Goal: Task Accomplishment & Management: Complete application form

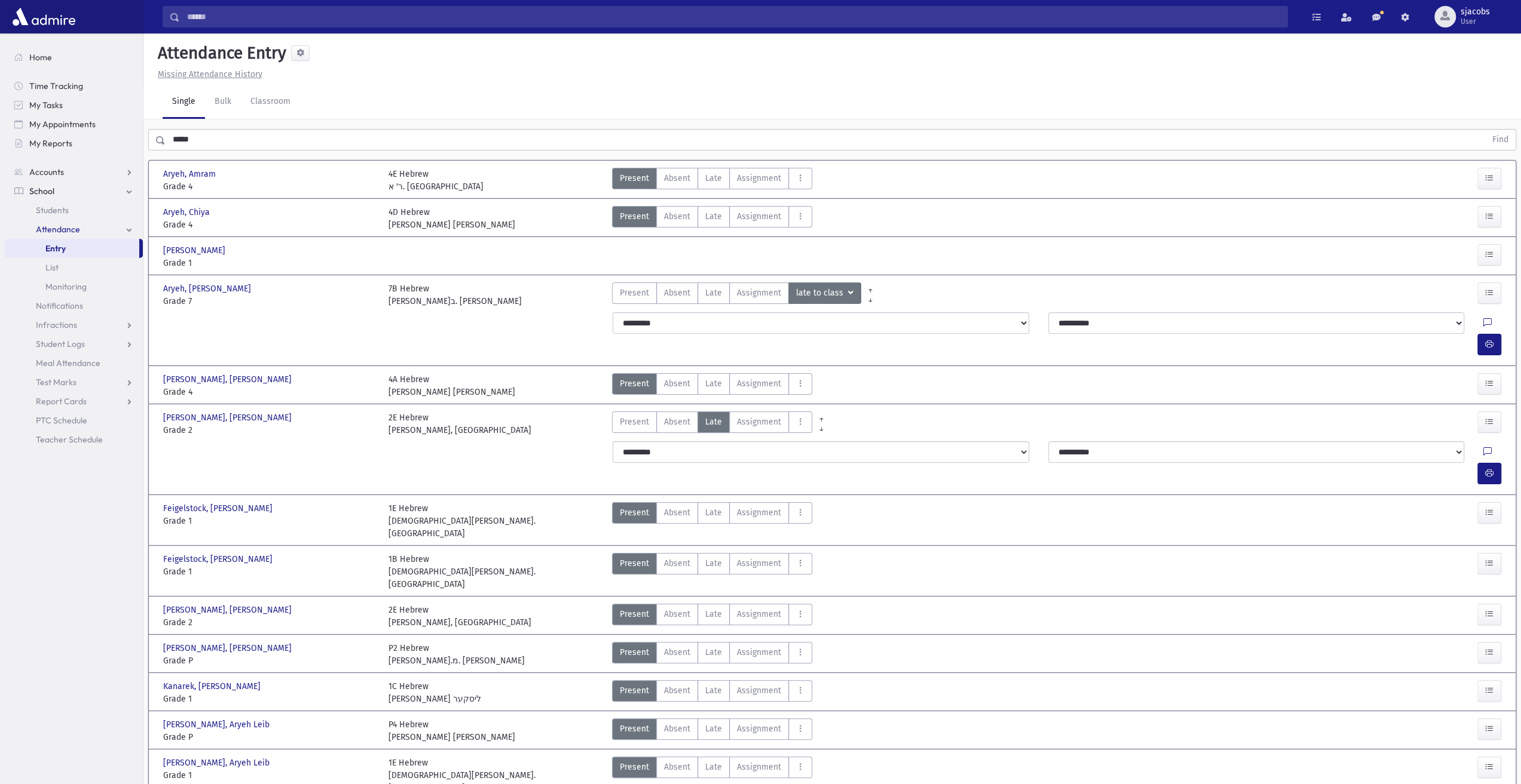
click at [261, 141] on input "*****" at bounding box center [825, 140] width 1320 height 21
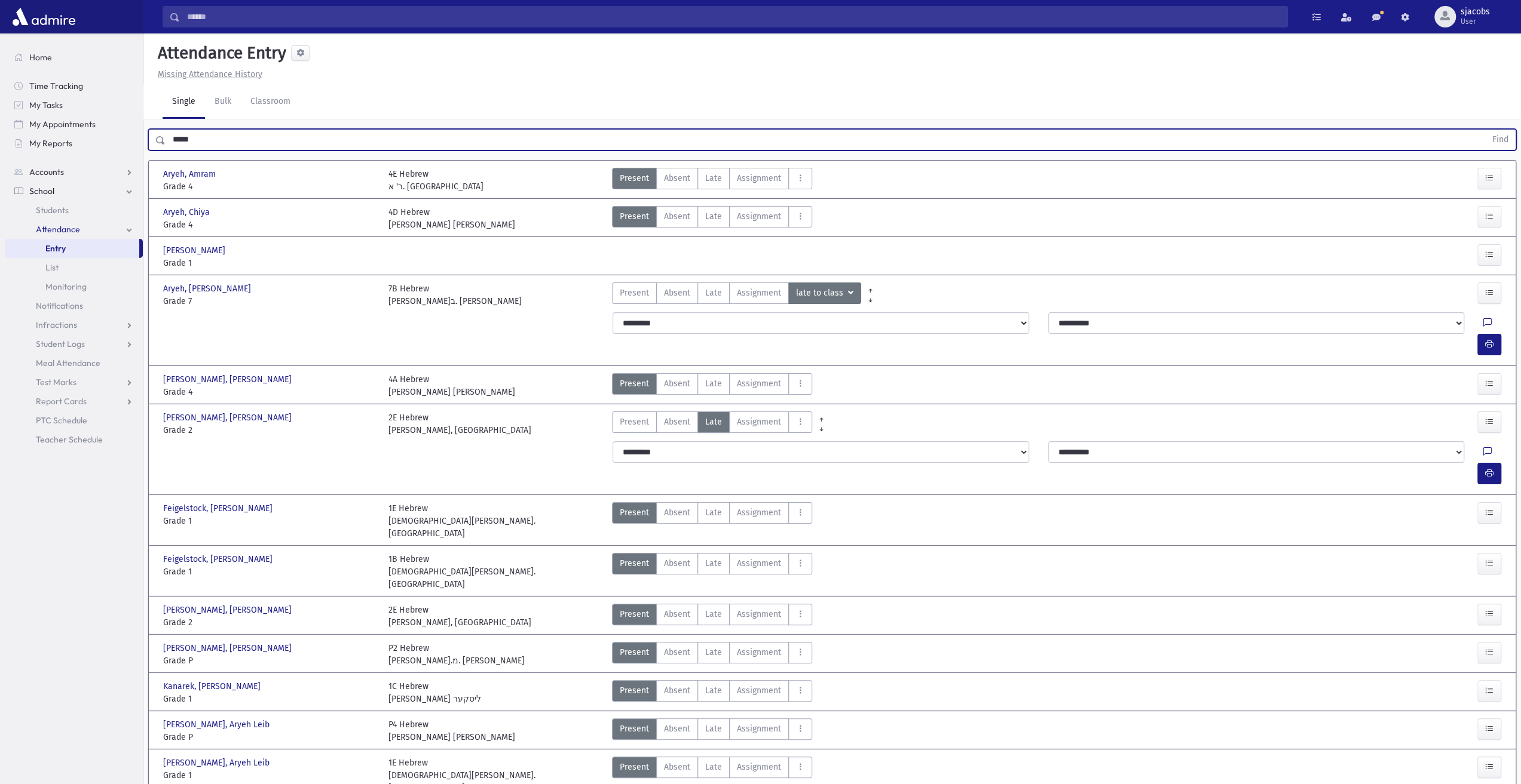
click at [1485, 130] on button "Find" at bounding box center [1500, 140] width 30 height 21
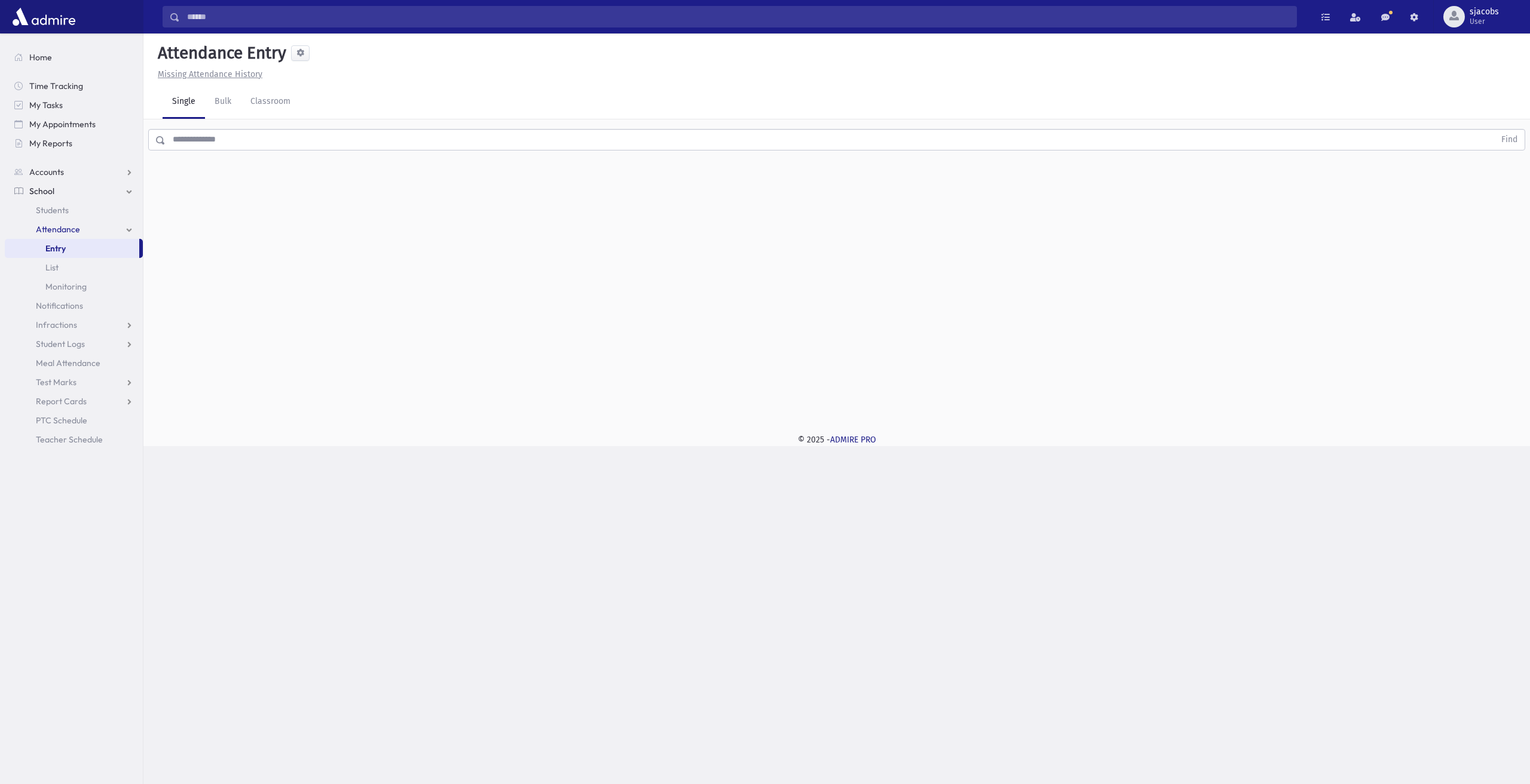
click at [235, 132] on input "text" at bounding box center [830, 140] width 1329 height 21
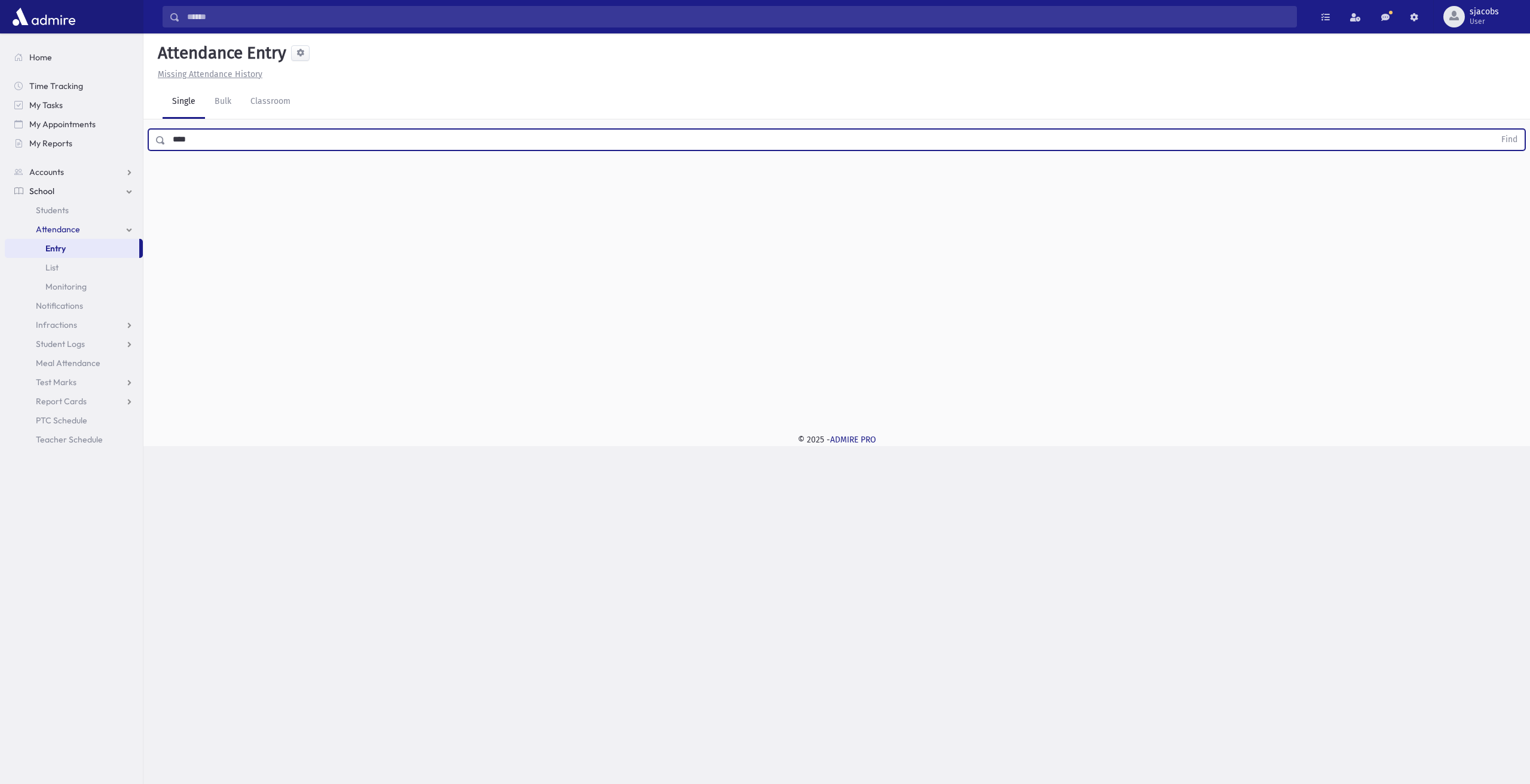
click at [1494, 130] on button "Find" at bounding box center [1509, 140] width 30 height 21
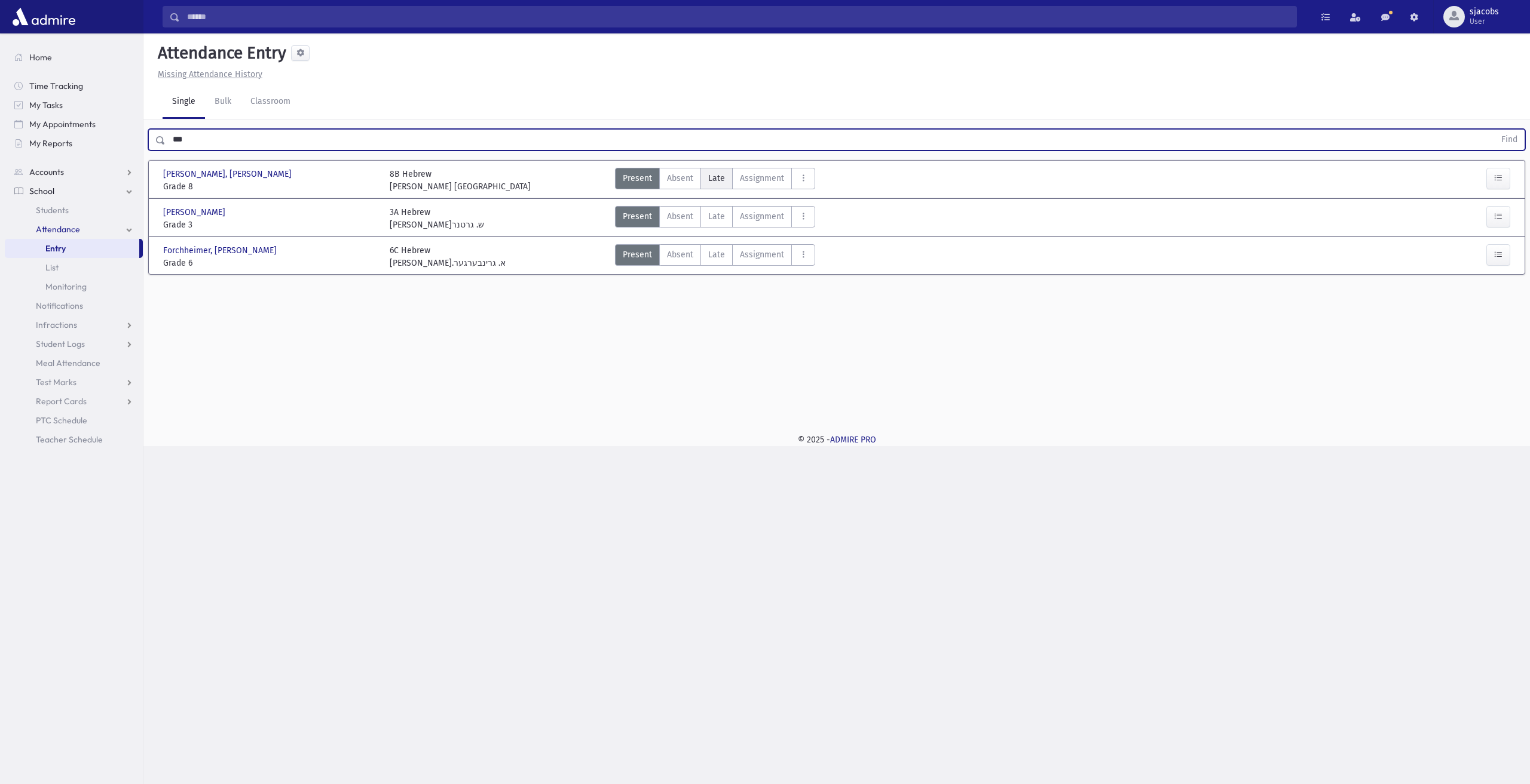
click at [722, 176] on span "Late" at bounding box center [717, 178] width 17 height 13
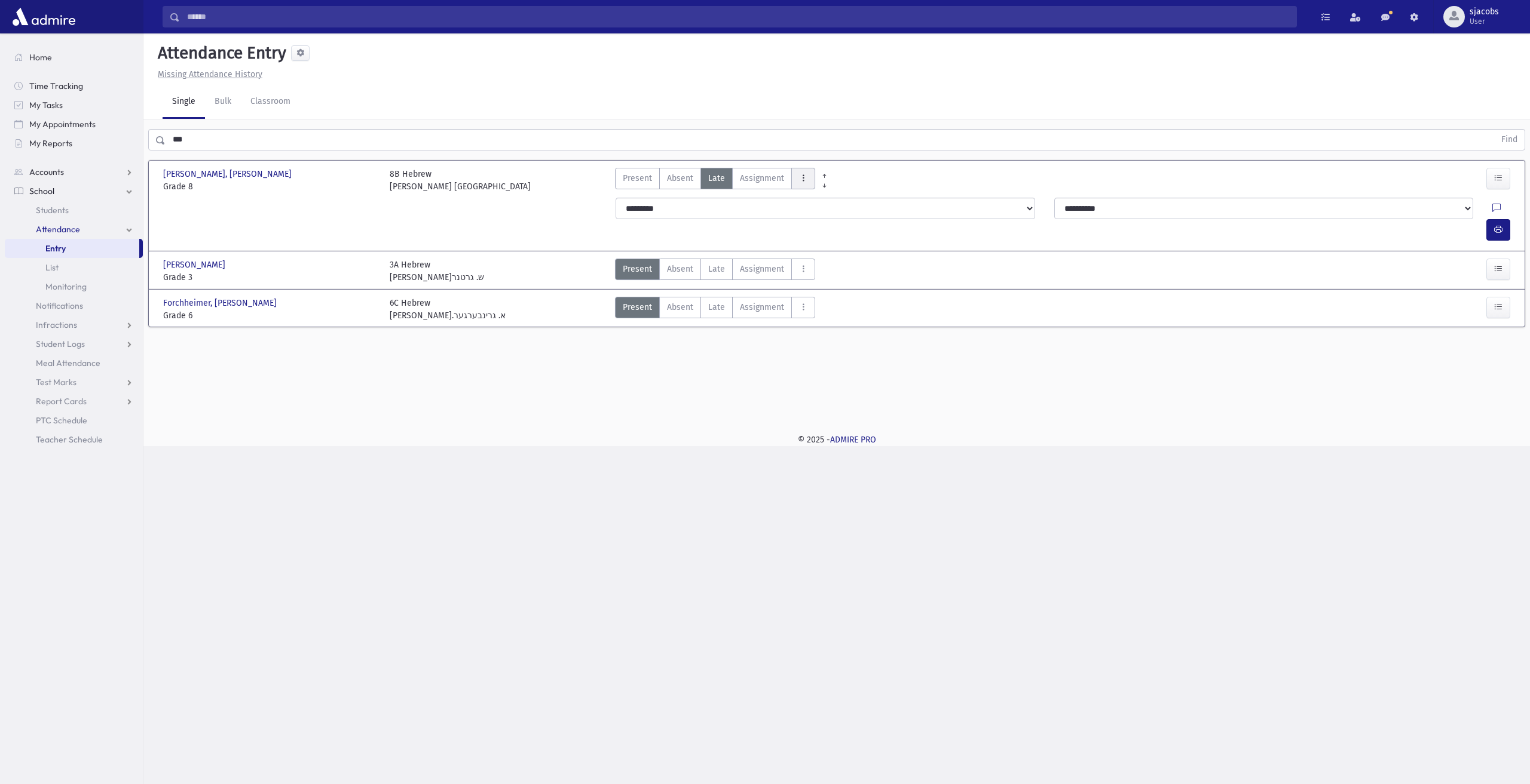
click at [799, 175] on icon "AttTypes" at bounding box center [803, 178] width 8 height 10
click at [851, 329] on class"] "late to class late to class" at bounding box center [847, 340] width 111 height 21
click at [1489, 219] on button "button" at bounding box center [1498, 230] width 24 height 21
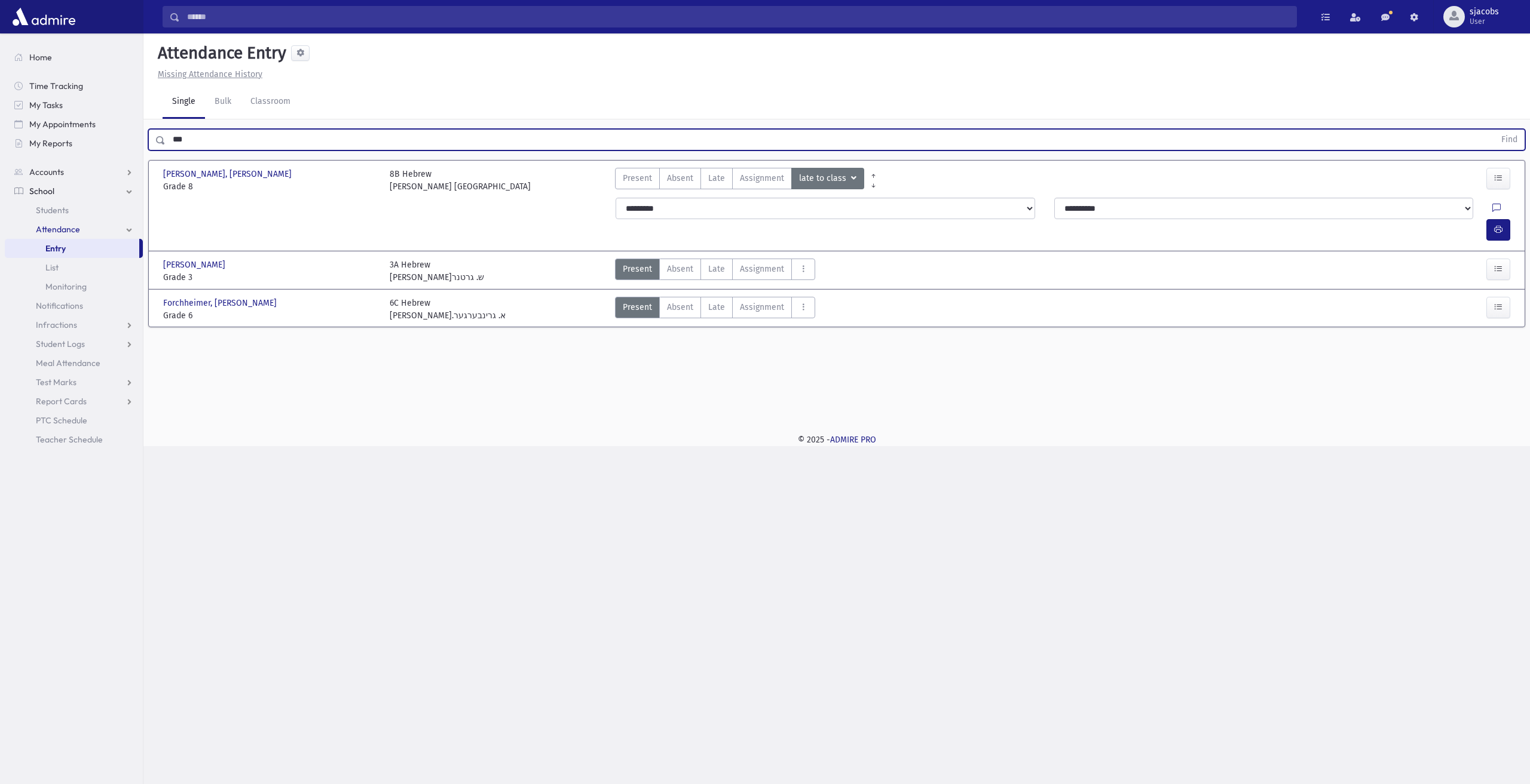
drag, startPoint x: 258, startPoint y: 134, endPoint x: 0, endPoint y: 108, distance: 259.3
click at [0, 107] on div "Search Results All Accounts" at bounding box center [765, 392] width 1530 height 784
click at [1494, 130] on button "Find" at bounding box center [1509, 140] width 30 height 21
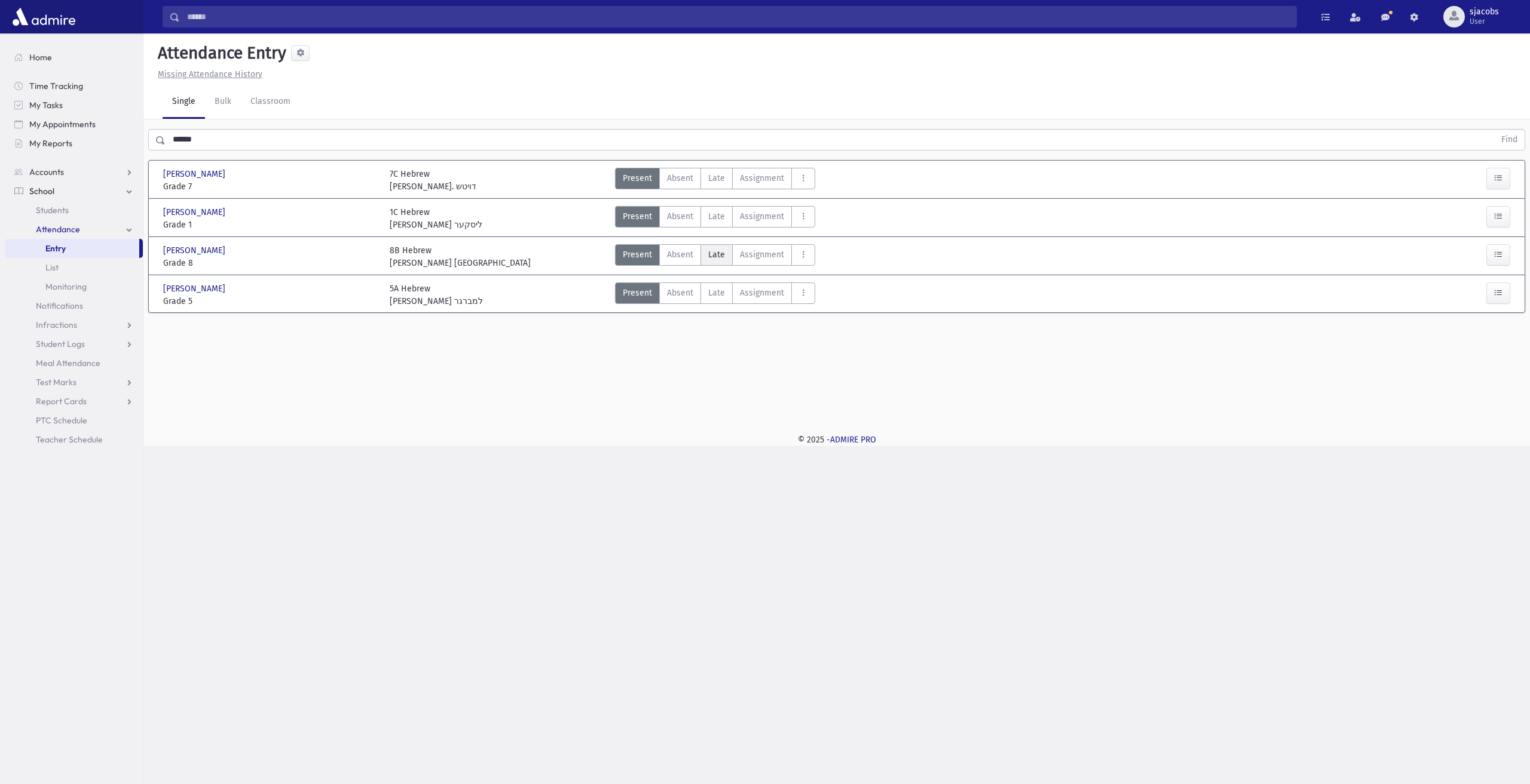
click at [711, 254] on span "Late" at bounding box center [717, 255] width 17 height 13
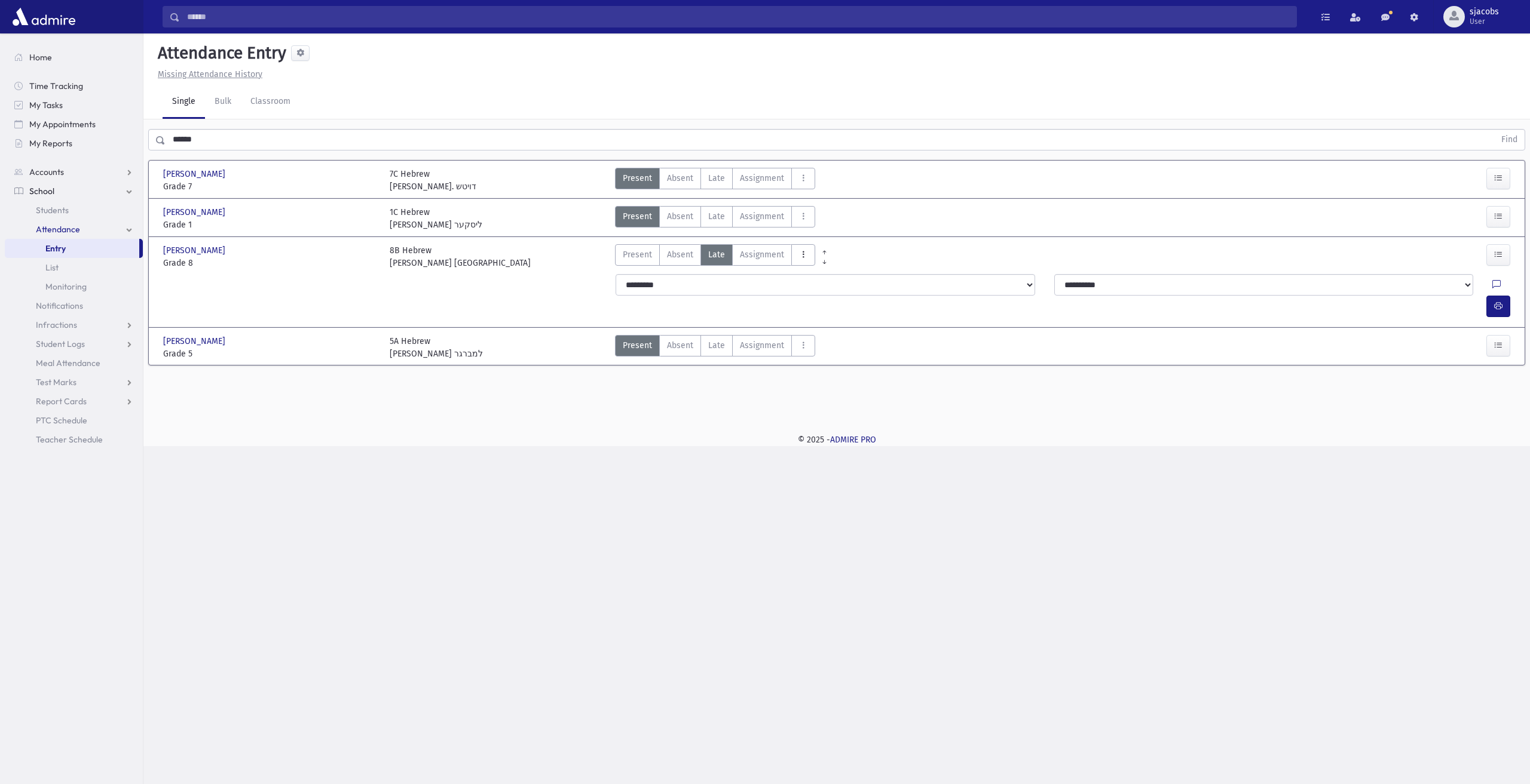
click at [801, 254] on icon "AttTypes" at bounding box center [803, 255] width 8 height 10
click at [810, 410] on span "late to class" at bounding box center [847, 417] width 91 height 13
drag, startPoint x: 1488, startPoint y: 268, endPoint x: 1490, endPoint y: 275, distance: 7.3
click at [1489, 269] on div "**********" at bounding box center [1064, 296] width 912 height 53
click at [1491, 296] on button "button" at bounding box center [1498, 306] width 24 height 21
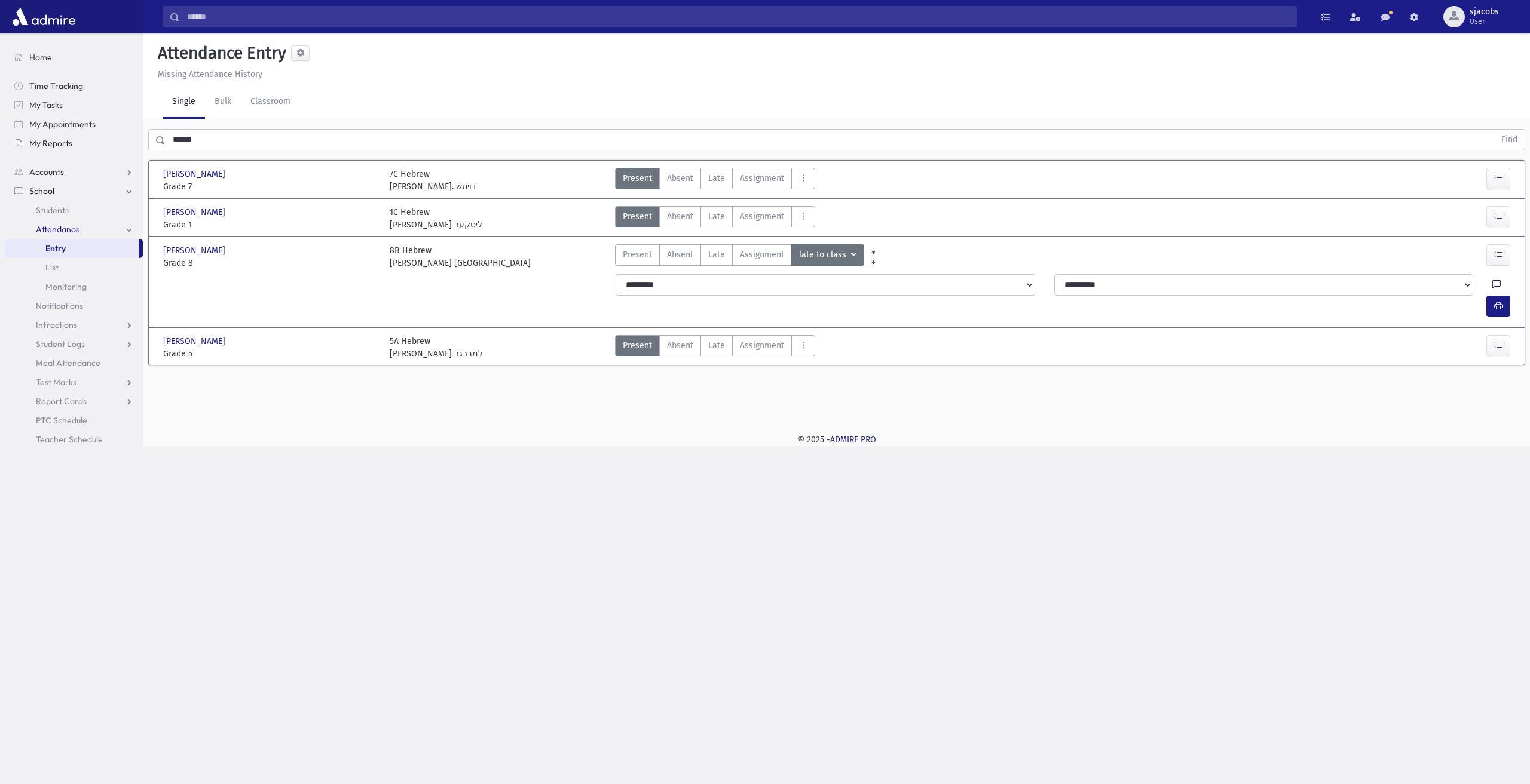
drag, startPoint x: 202, startPoint y: 141, endPoint x: 16, endPoint y: 147, distance: 186.1
click at [18, 147] on div "Search Results All Accounts" at bounding box center [765, 392] width 1530 height 784
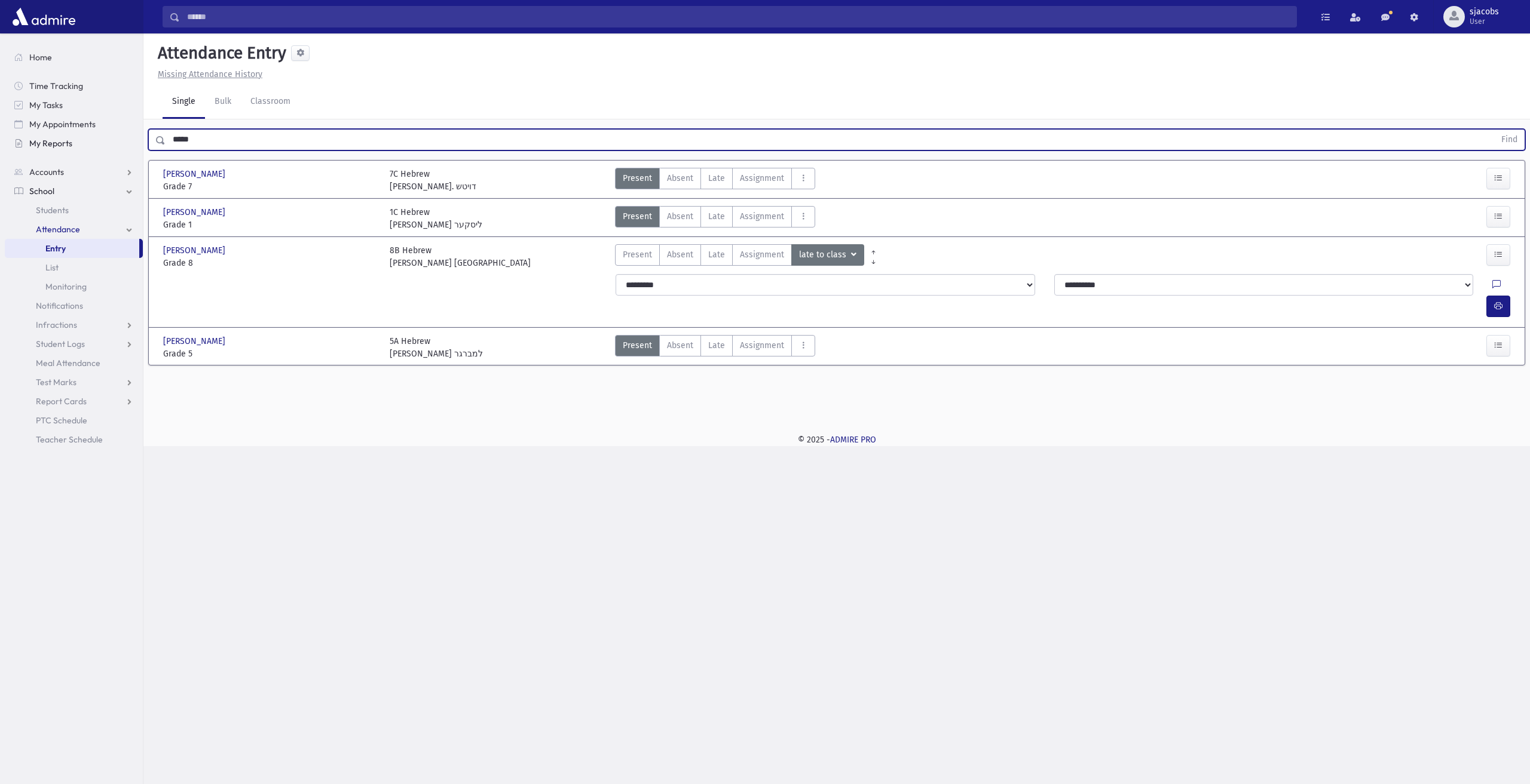
click at [1494, 130] on button "Find" at bounding box center [1509, 140] width 30 height 21
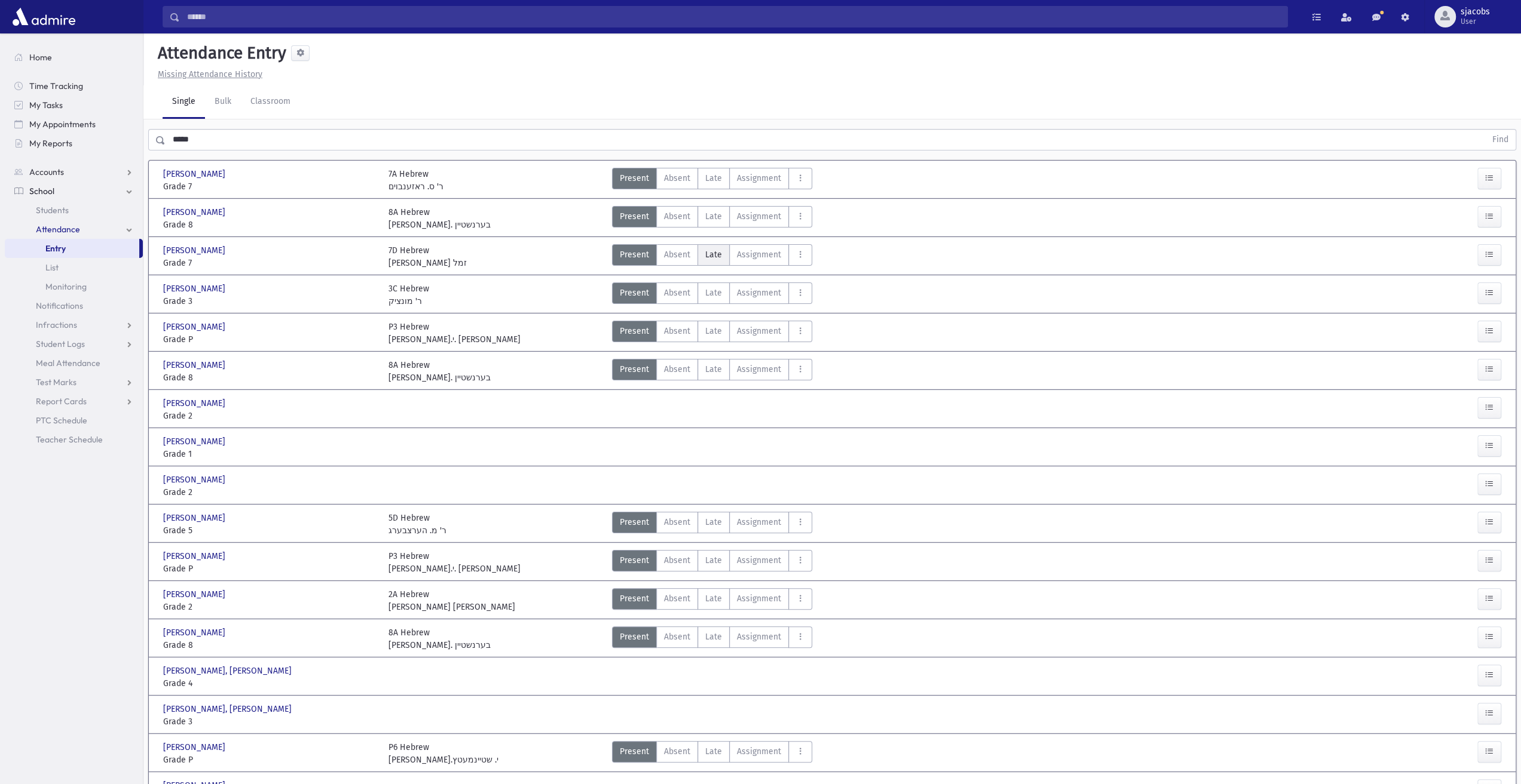
click at [719, 259] on label "Late Late" at bounding box center [714, 255] width 32 height 21
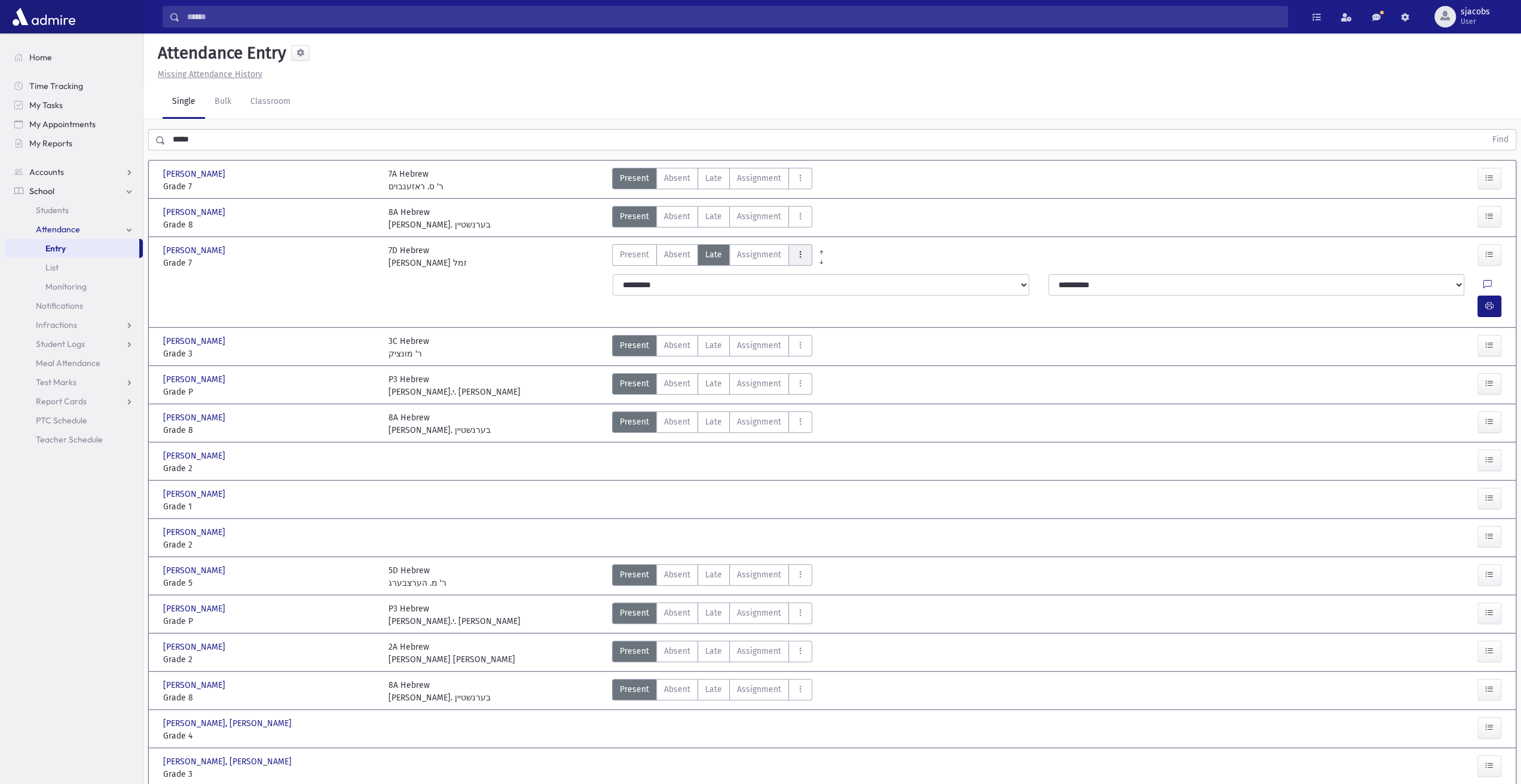
click at [796, 250] on icon "AttTypes" at bounding box center [800, 255] width 8 height 10
click at [843, 413] on span "late to class" at bounding box center [843, 417] width 91 height 13
click at [1492, 301] on icon "button" at bounding box center [1489, 306] width 8 height 10
drag, startPoint x: 234, startPoint y: 142, endPoint x: 5, endPoint y: 147, distance: 229.1
click at [5, 147] on div "Search Results All Accounts" at bounding box center [760, 453] width 1521 height 906
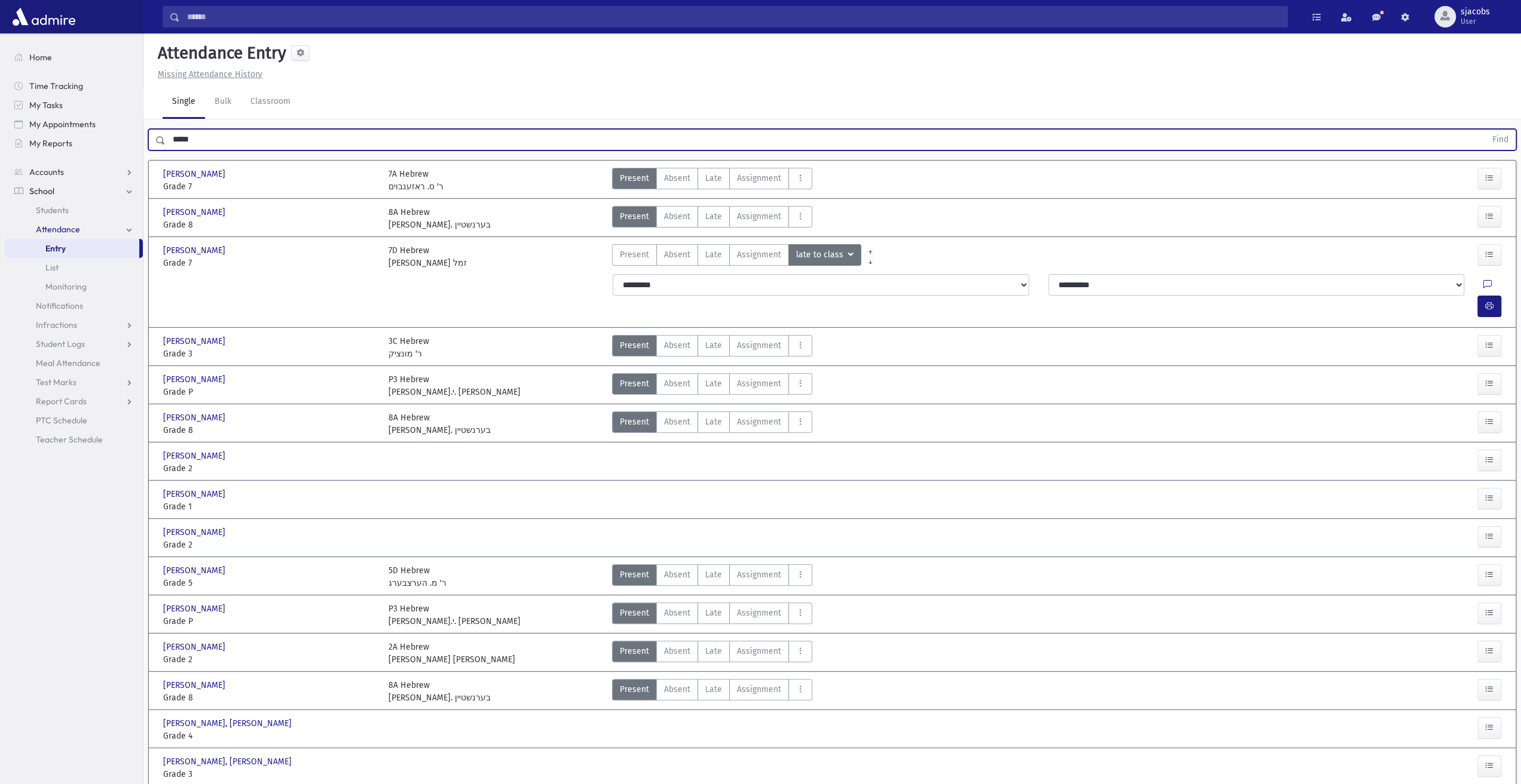
type input "*****"
click at [1485, 130] on button "Find" at bounding box center [1500, 140] width 30 height 21
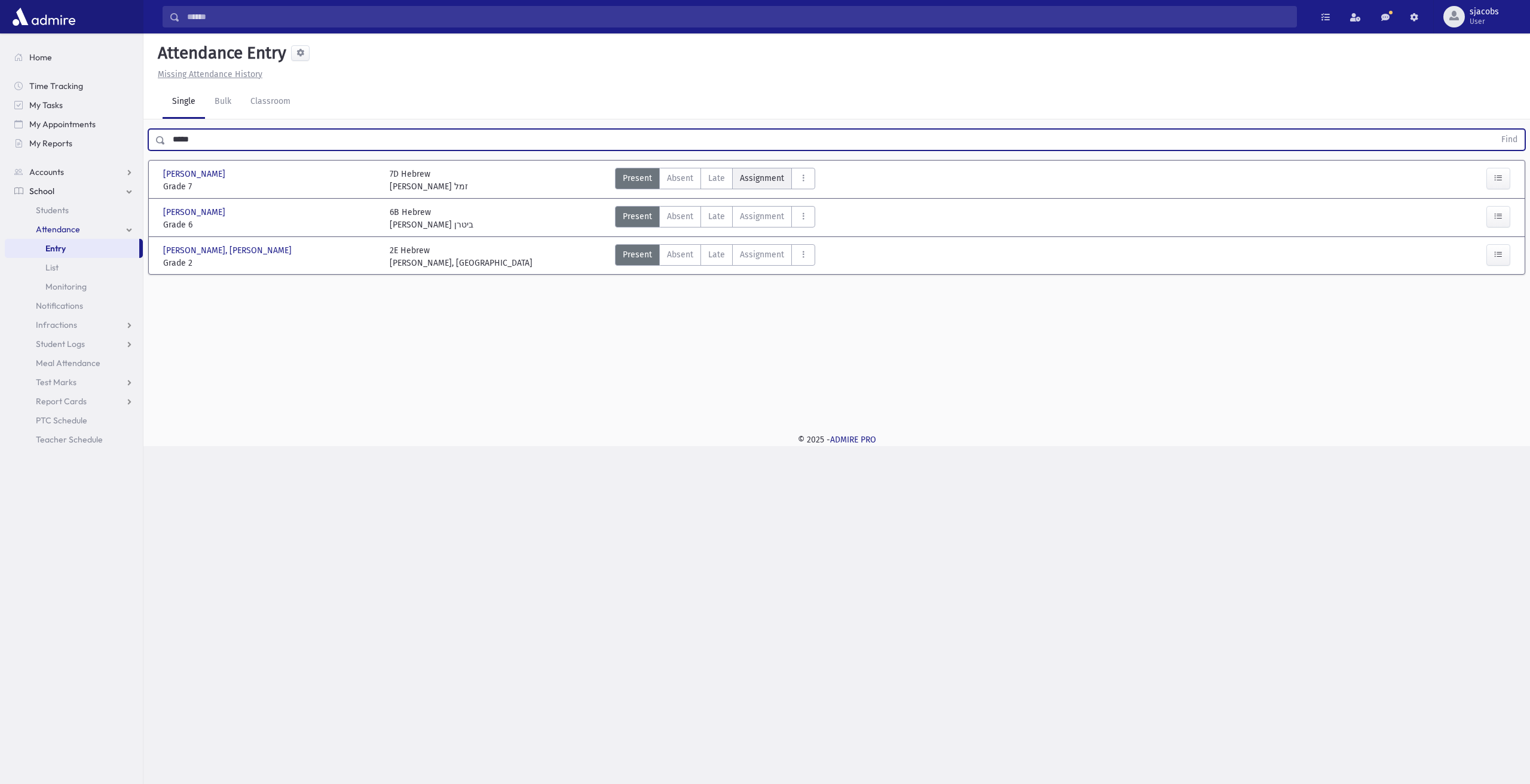
drag, startPoint x: 723, startPoint y: 183, endPoint x: 760, endPoint y: 183, distance: 37.0
click at [724, 183] on label "Late Late" at bounding box center [716, 178] width 32 height 21
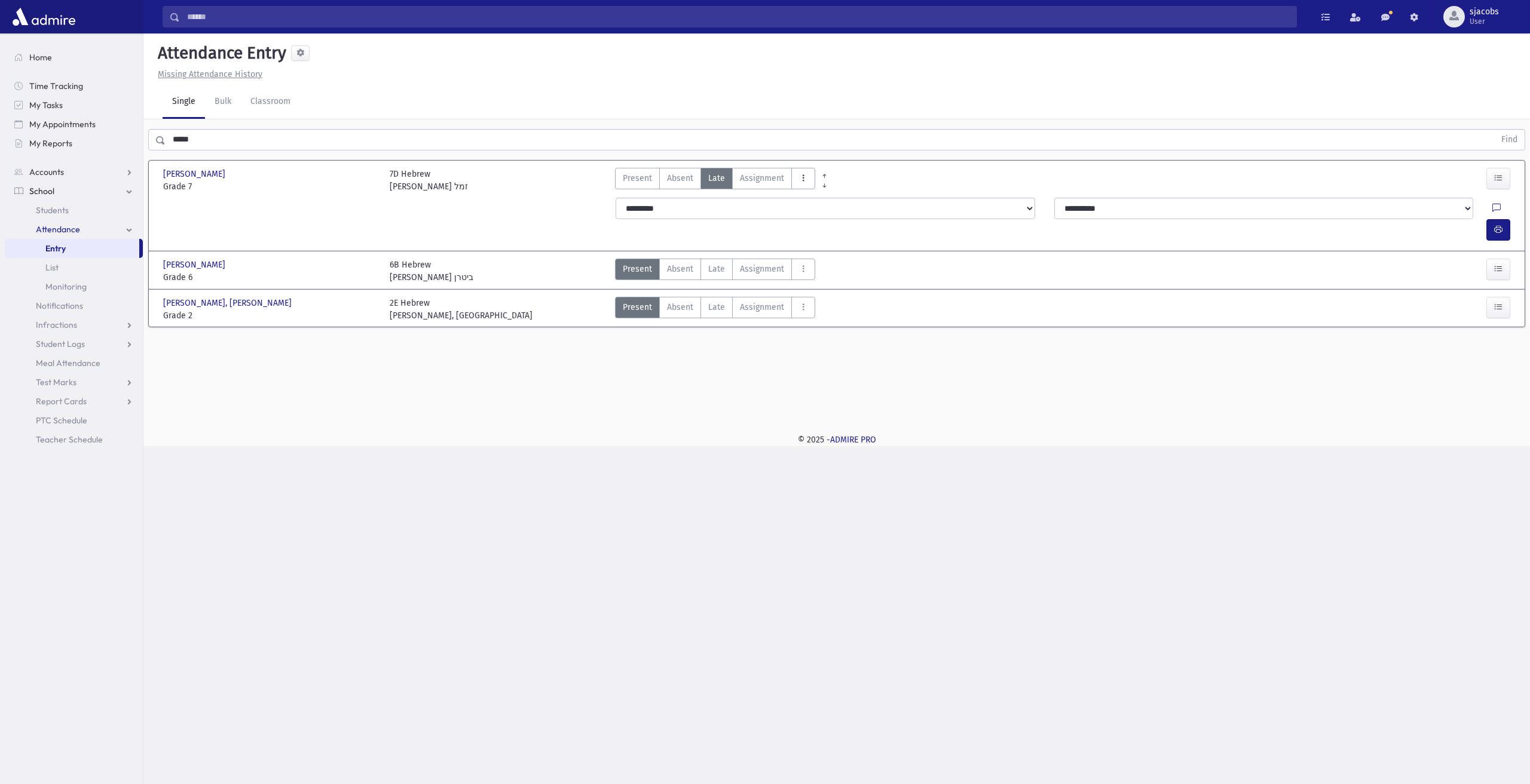
drag, startPoint x: 803, startPoint y: 182, endPoint x: 832, endPoint y: 266, distance: 88.9
click at [803, 182] on icon "AttTypes" at bounding box center [803, 178] width 8 height 10
click at [842, 335] on span "late to class" at bounding box center [847, 340] width 91 height 13
click at [1494, 224] on span "button" at bounding box center [1498, 230] width 8 height 10
click at [84, 230] on link "Attendance" at bounding box center [73, 230] width 138 height 19
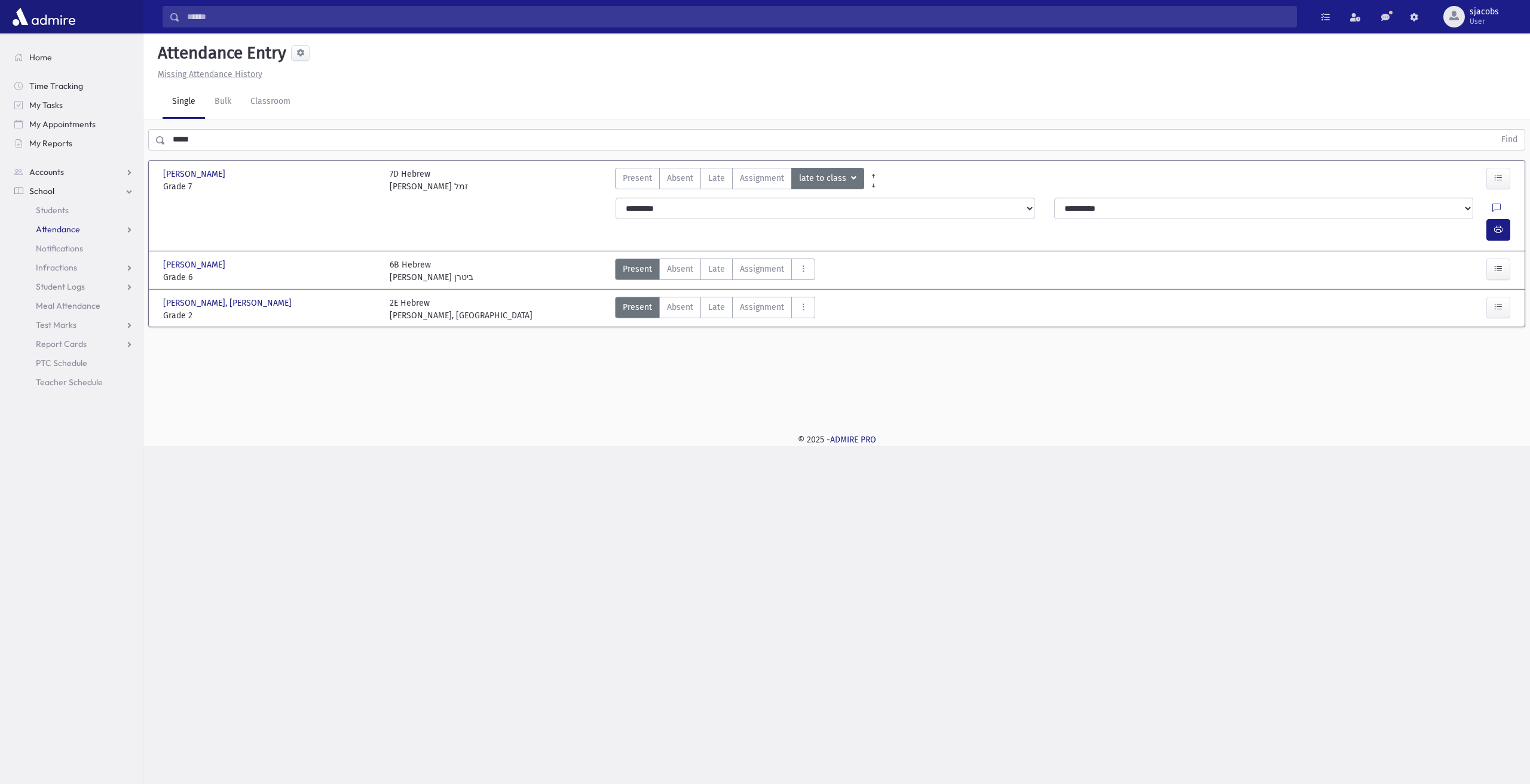
click at [83, 230] on link "Attendance" at bounding box center [73, 230] width 138 height 19
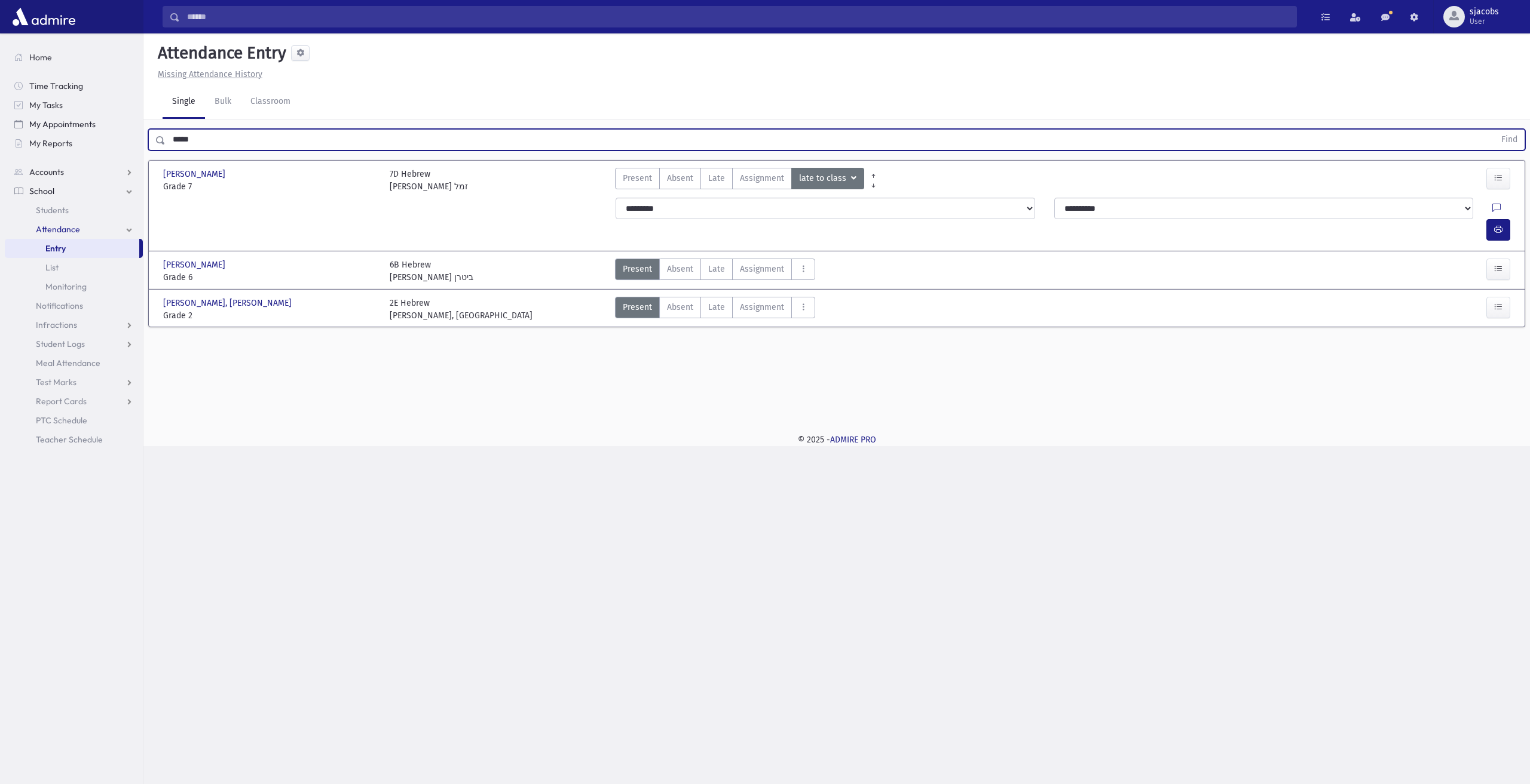
drag, startPoint x: 228, startPoint y: 138, endPoint x: 120, endPoint y: 125, distance: 108.8
click at [120, 125] on div "Search Results All Accounts" at bounding box center [765, 392] width 1530 height 784
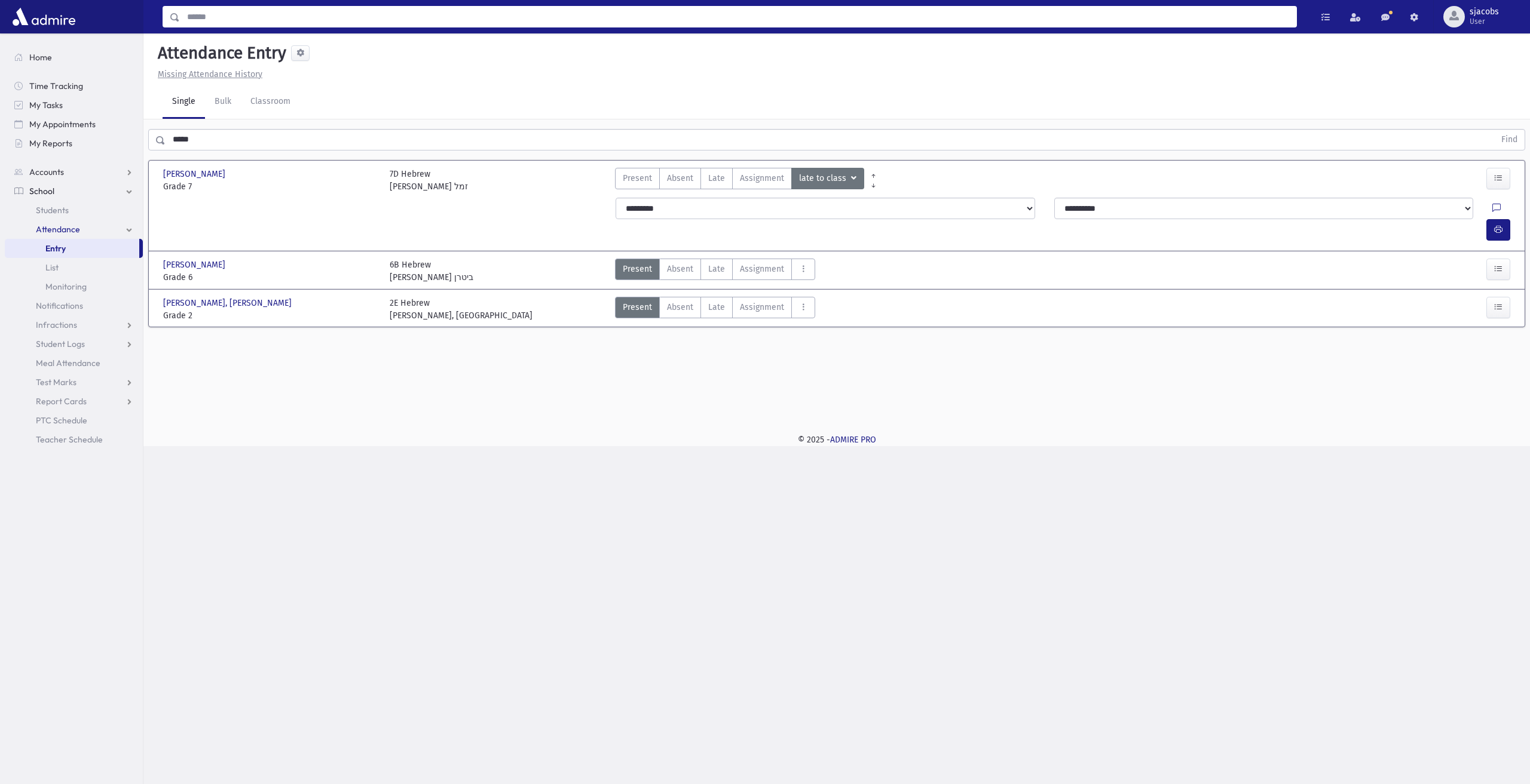
click at [416, 21] on input "Search" at bounding box center [738, 16] width 1116 height 21
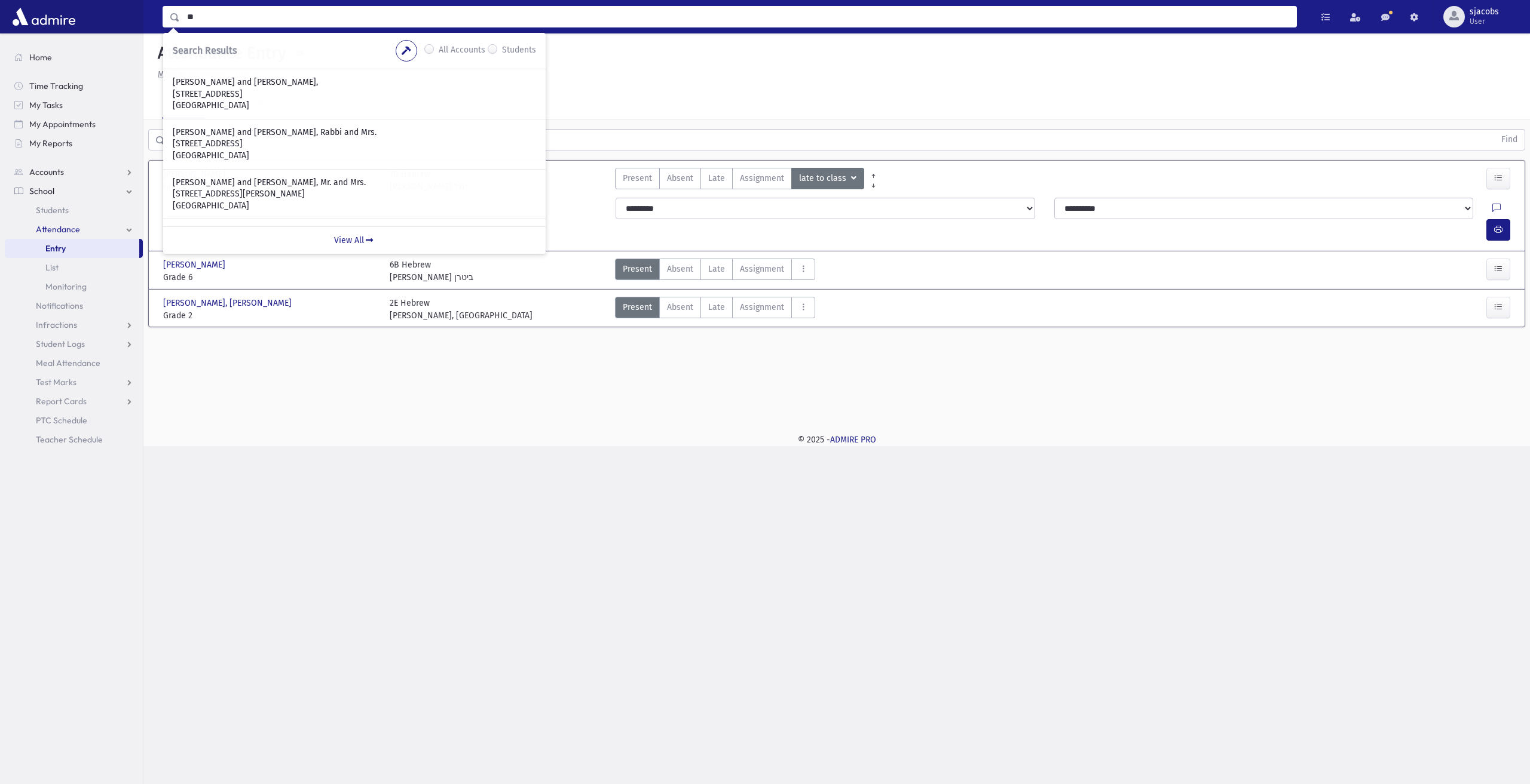
type input "*"
type input "**********"
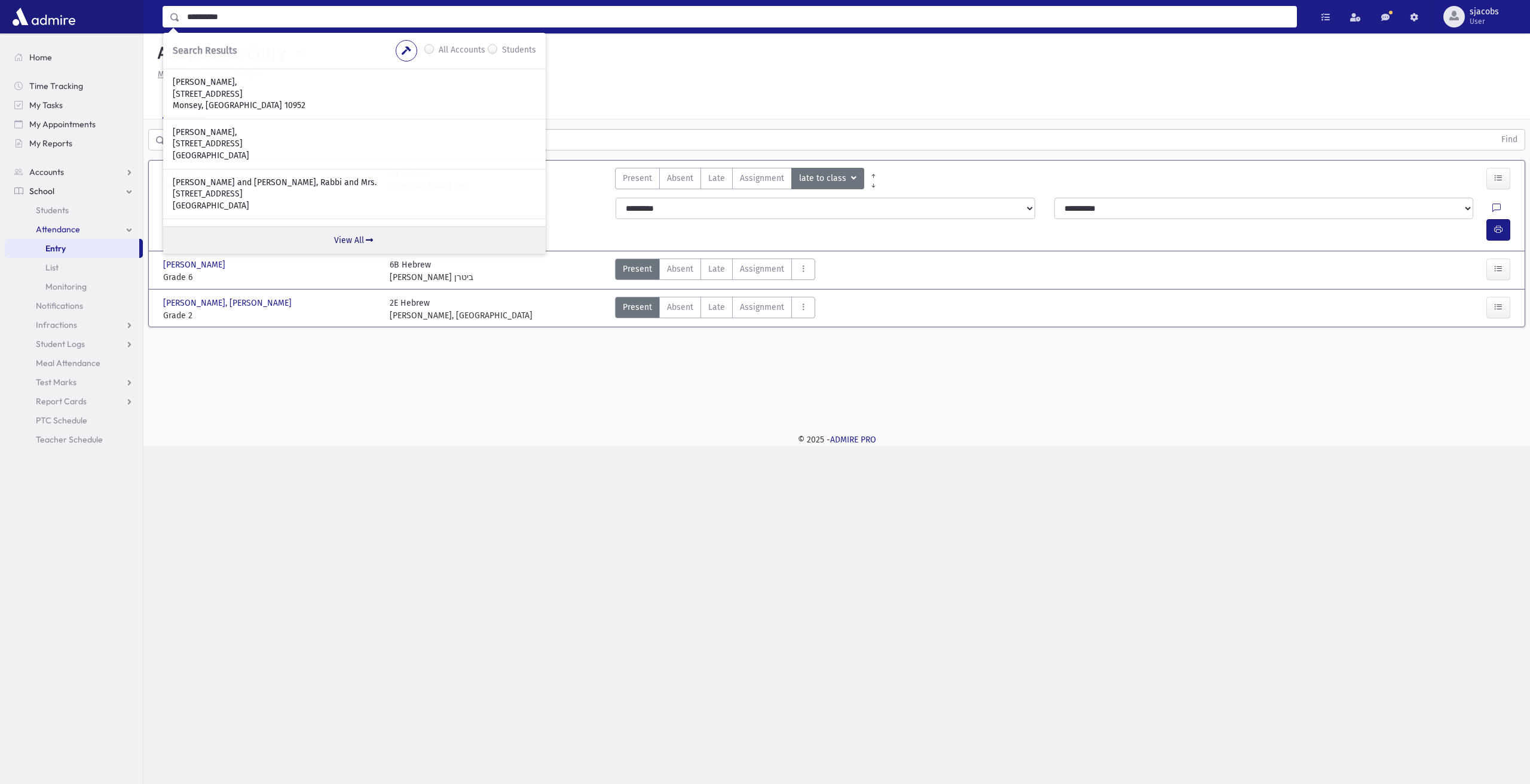
click at [357, 236] on link "View All" at bounding box center [355, 240] width 382 height 28
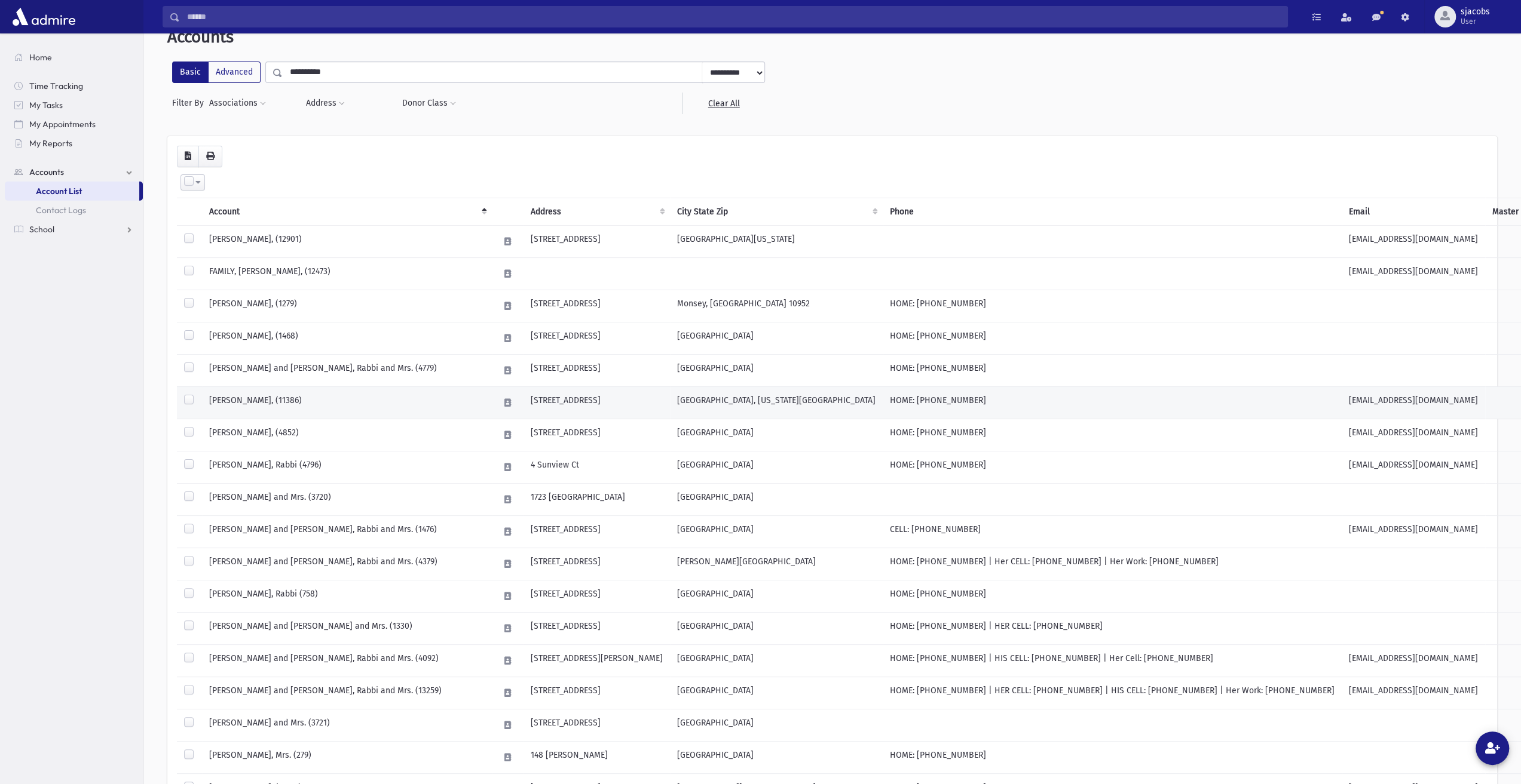
scroll to position [120, 0]
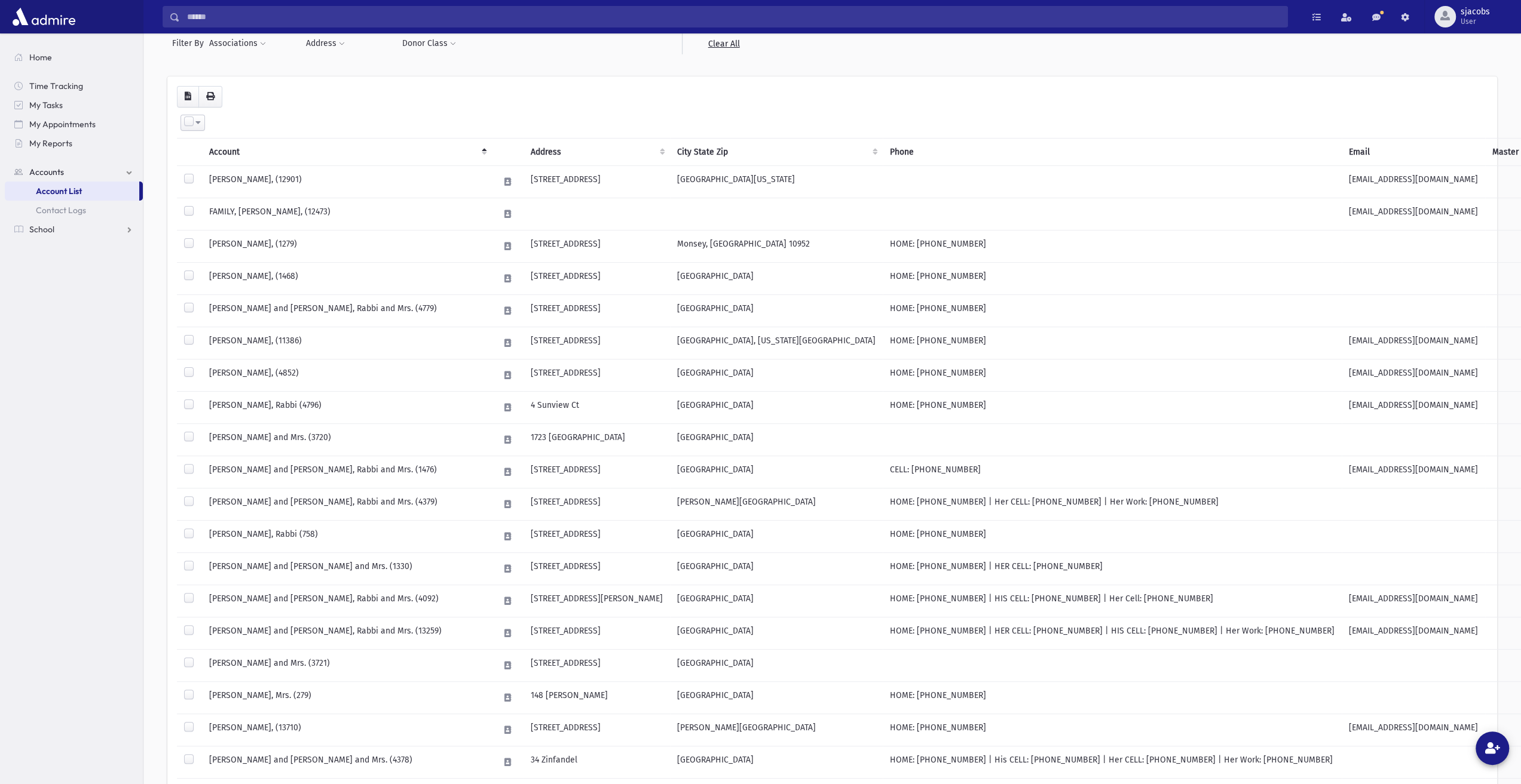
click at [41, 193] on span "Account List" at bounding box center [59, 191] width 46 height 11
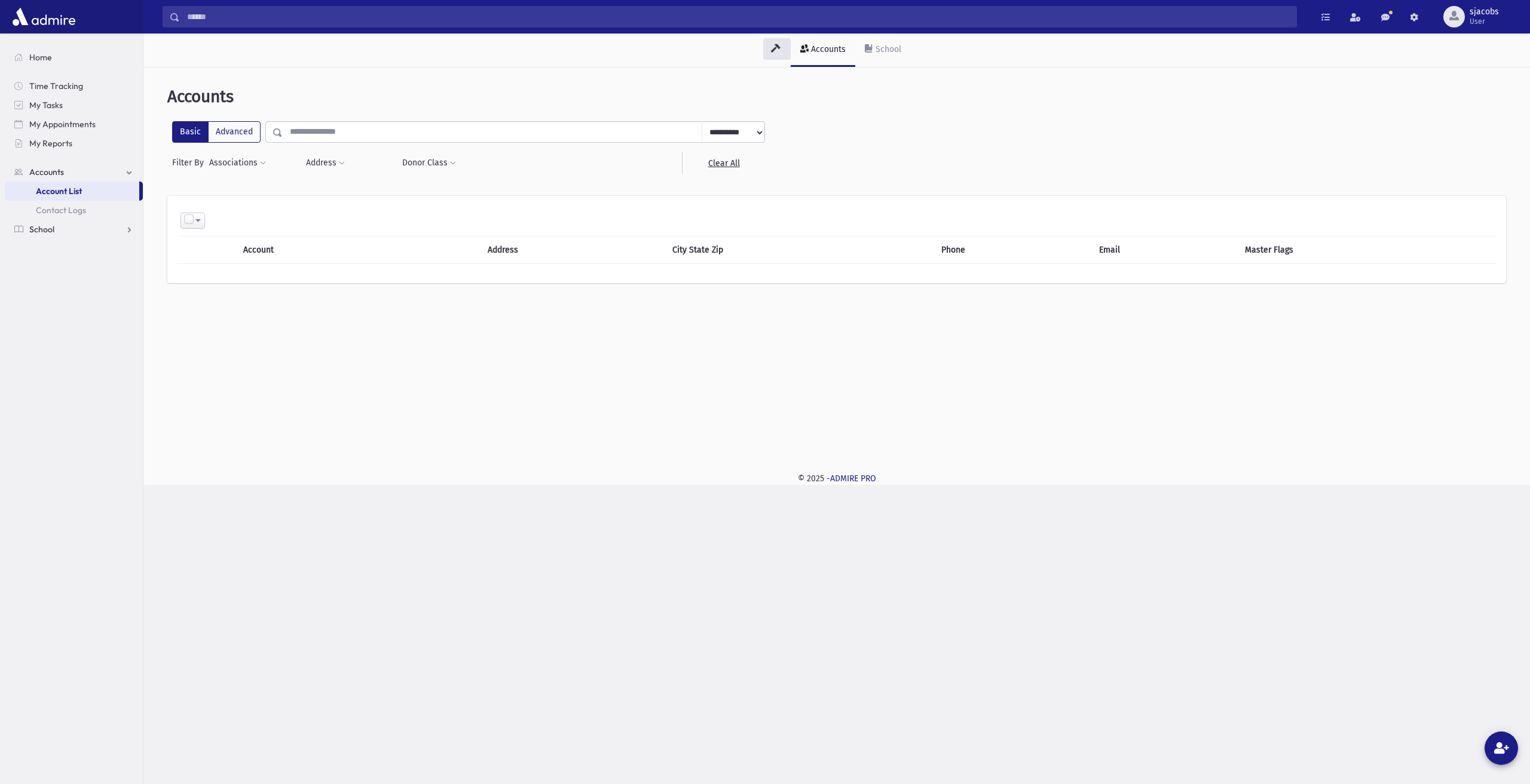
click at [31, 230] on span "School" at bounding box center [42, 229] width 25 height 11
click at [41, 228] on span "Attendance" at bounding box center [58, 229] width 44 height 11
click at [50, 244] on span "Entry" at bounding box center [56, 248] width 21 height 11
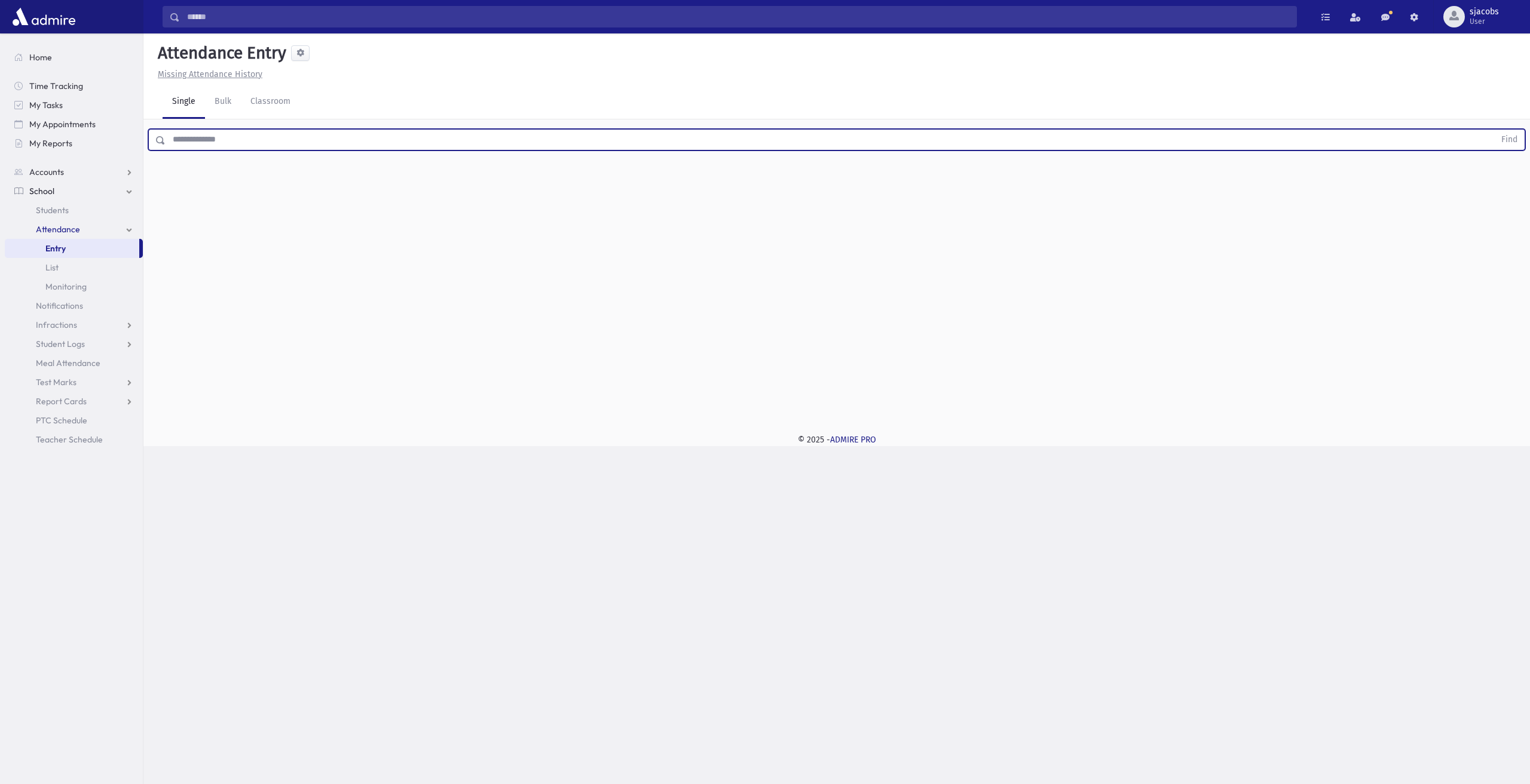
click at [364, 133] on input "text" at bounding box center [830, 140] width 1329 height 21
click at [1494, 130] on button "Find" at bounding box center [1509, 140] width 30 height 21
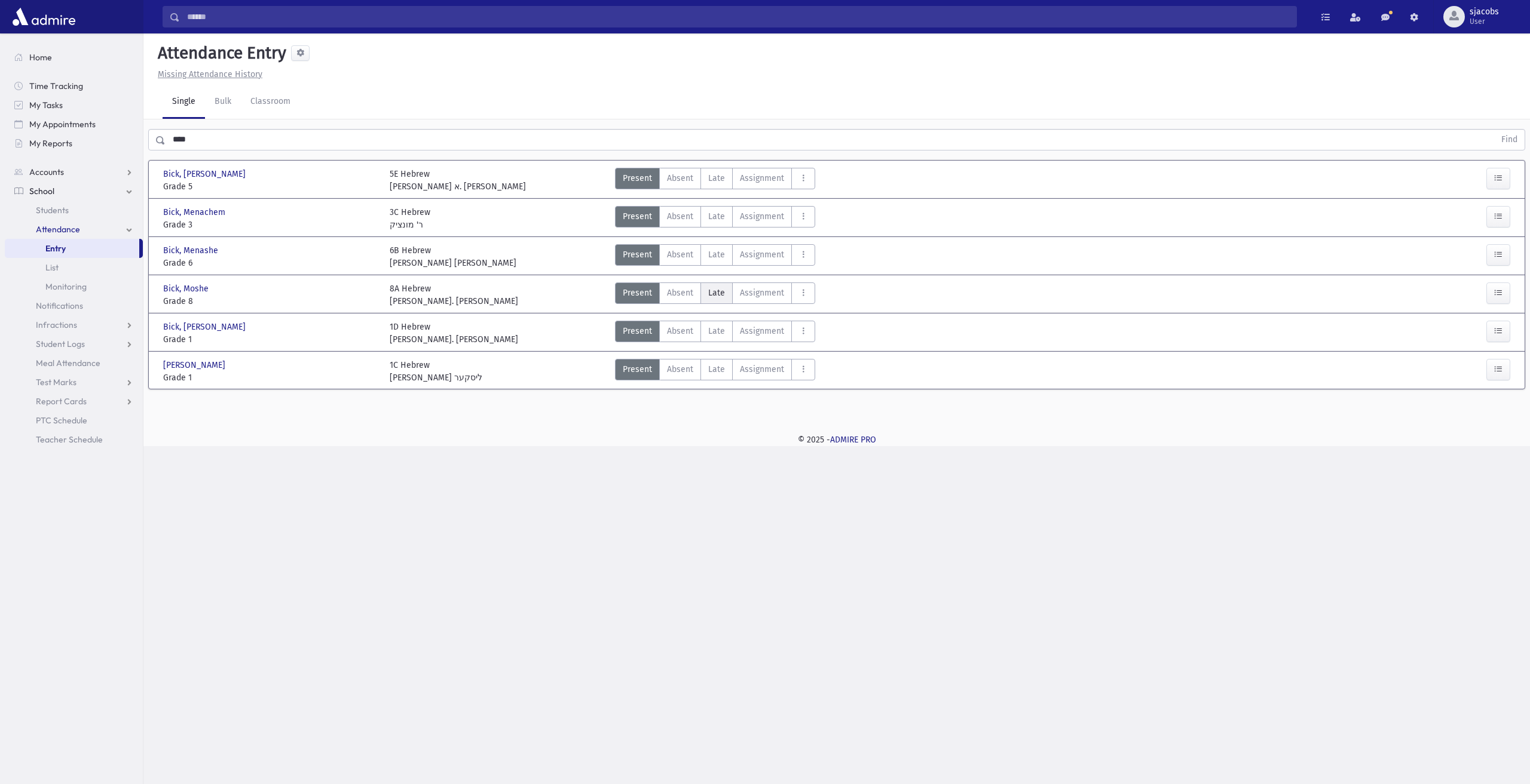
click at [712, 287] on span "Late" at bounding box center [717, 293] width 17 height 13
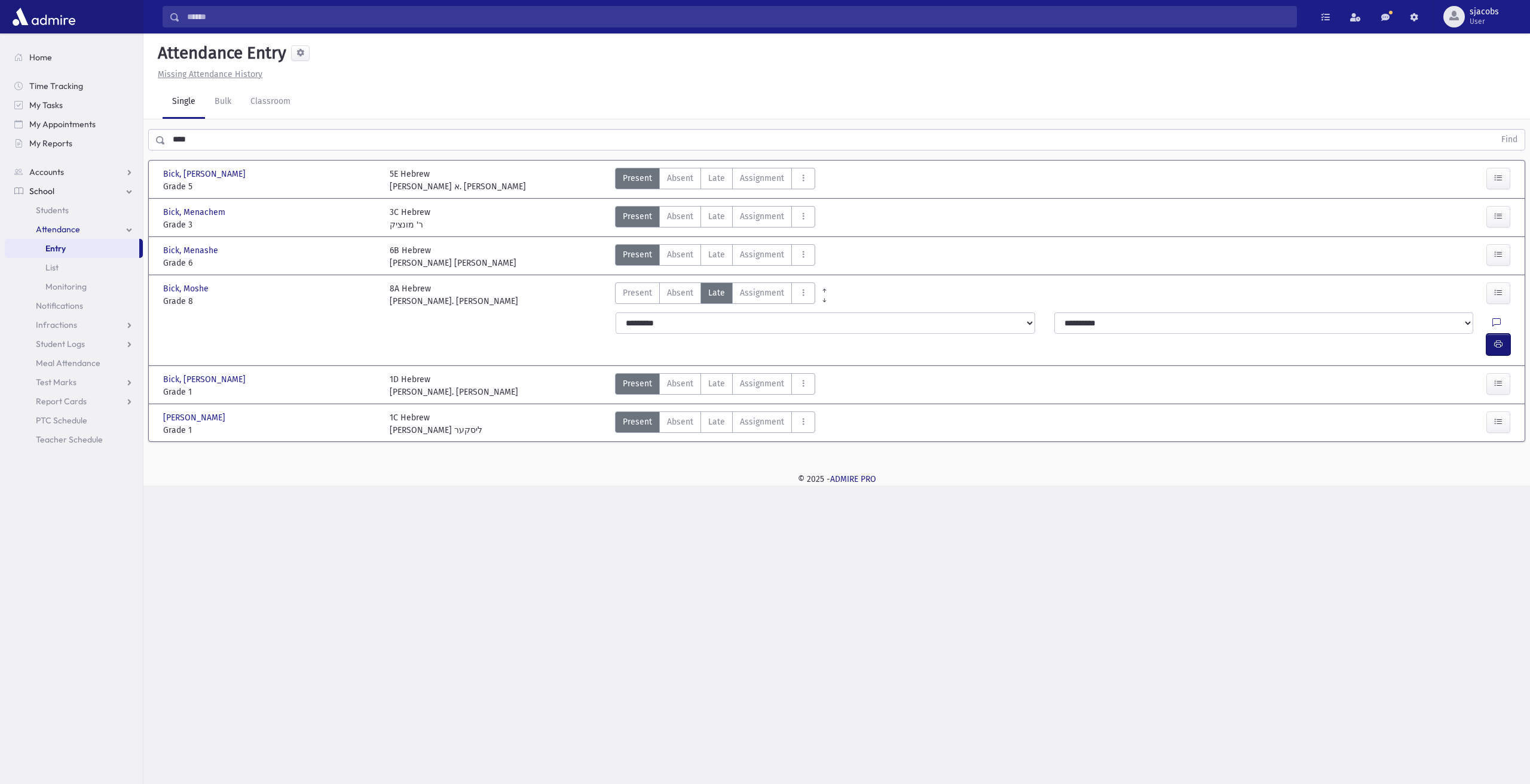
click at [1492, 334] on button "button" at bounding box center [1498, 344] width 24 height 21
click at [1498, 340] on icon "button" at bounding box center [1498, 345] width 8 height 10
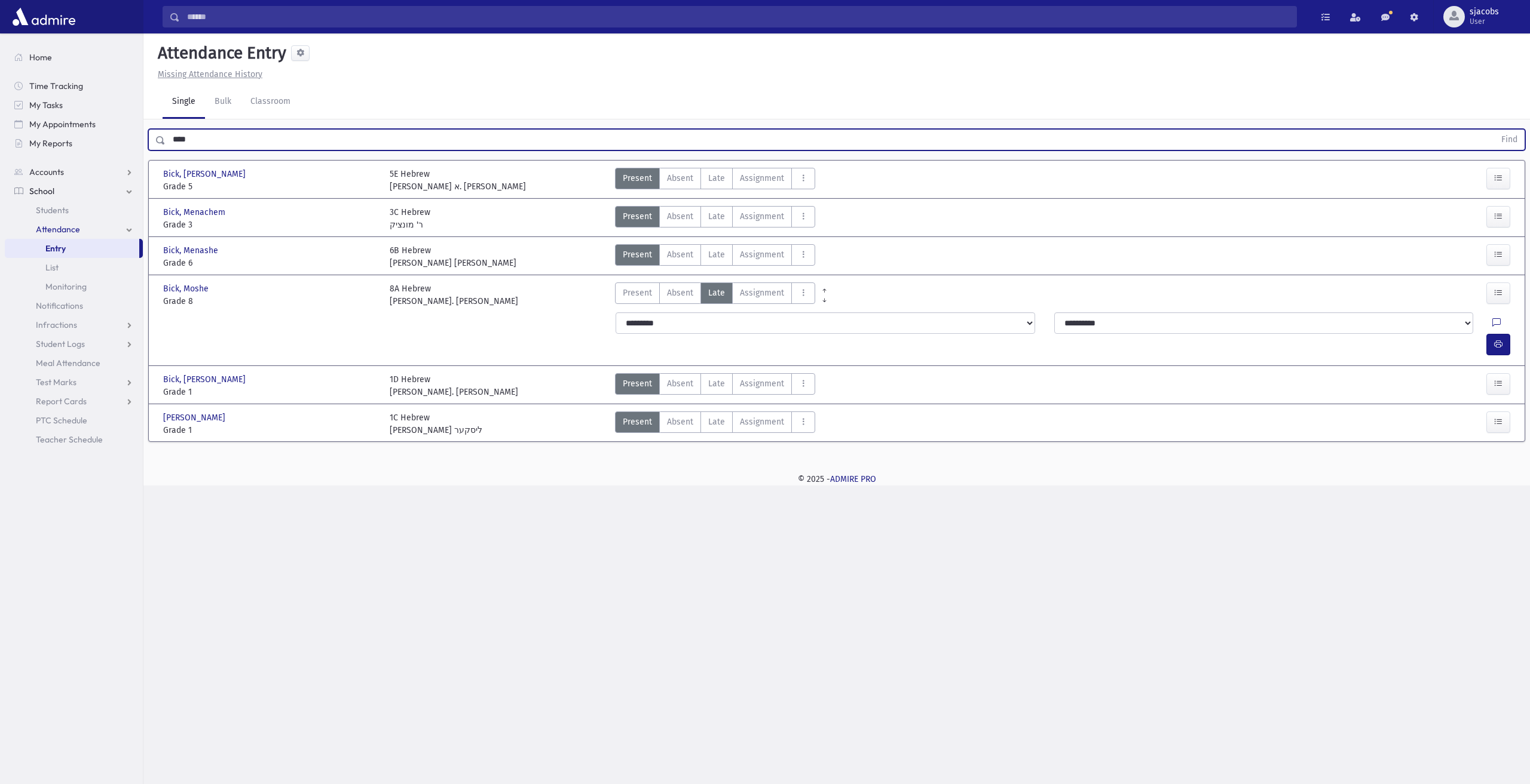
drag, startPoint x: 259, startPoint y: 139, endPoint x: 5, endPoint y: 155, distance: 254.5
click at [10, 165] on div "Search Results All Accounts" at bounding box center [765, 392] width 1530 height 784
click at [1494, 130] on button "Find" at bounding box center [1509, 140] width 30 height 21
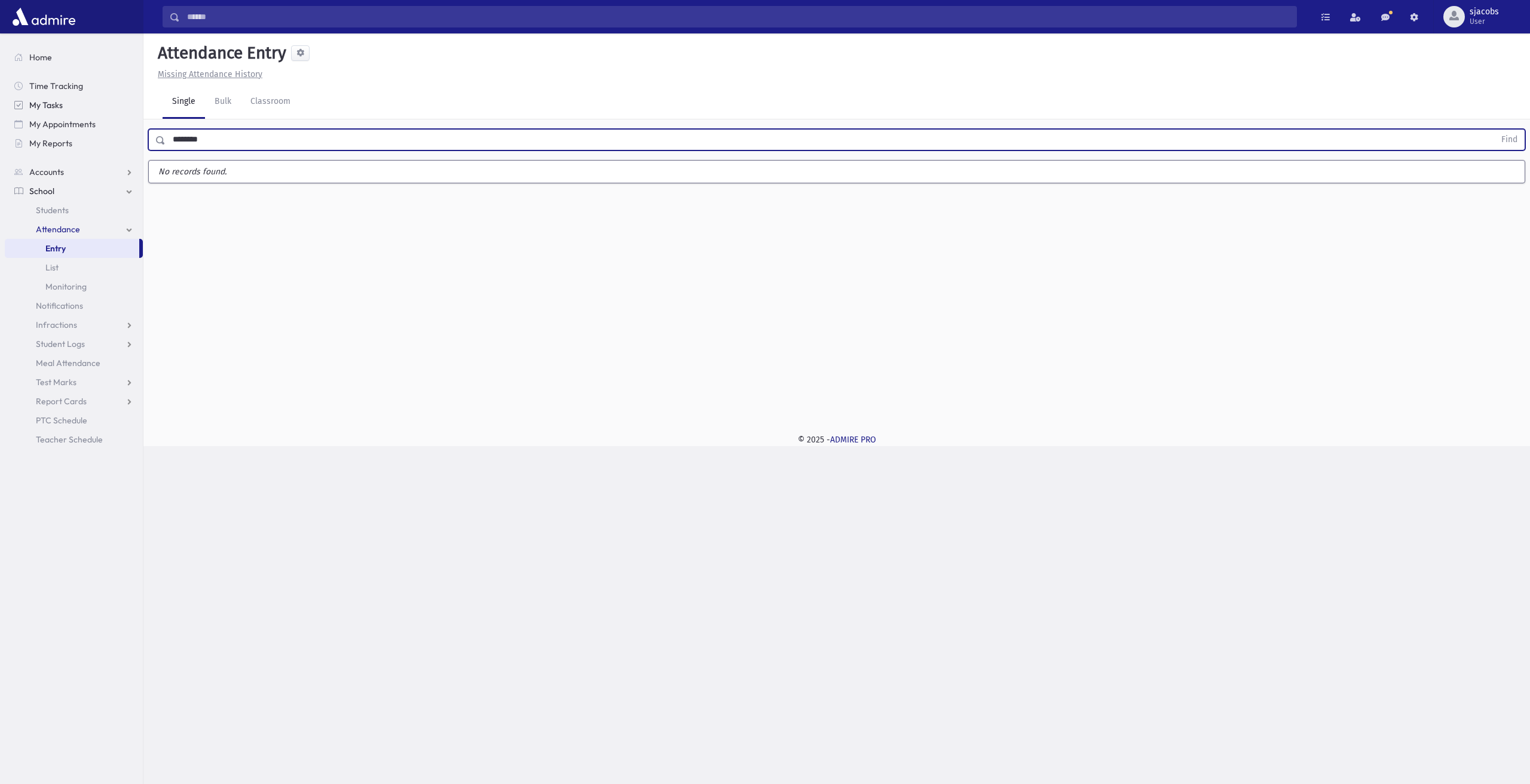
type input "********"
click at [1494, 130] on button "Find" at bounding box center [1509, 140] width 30 height 21
